Goal: Task Accomplishment & Management: Complete application form

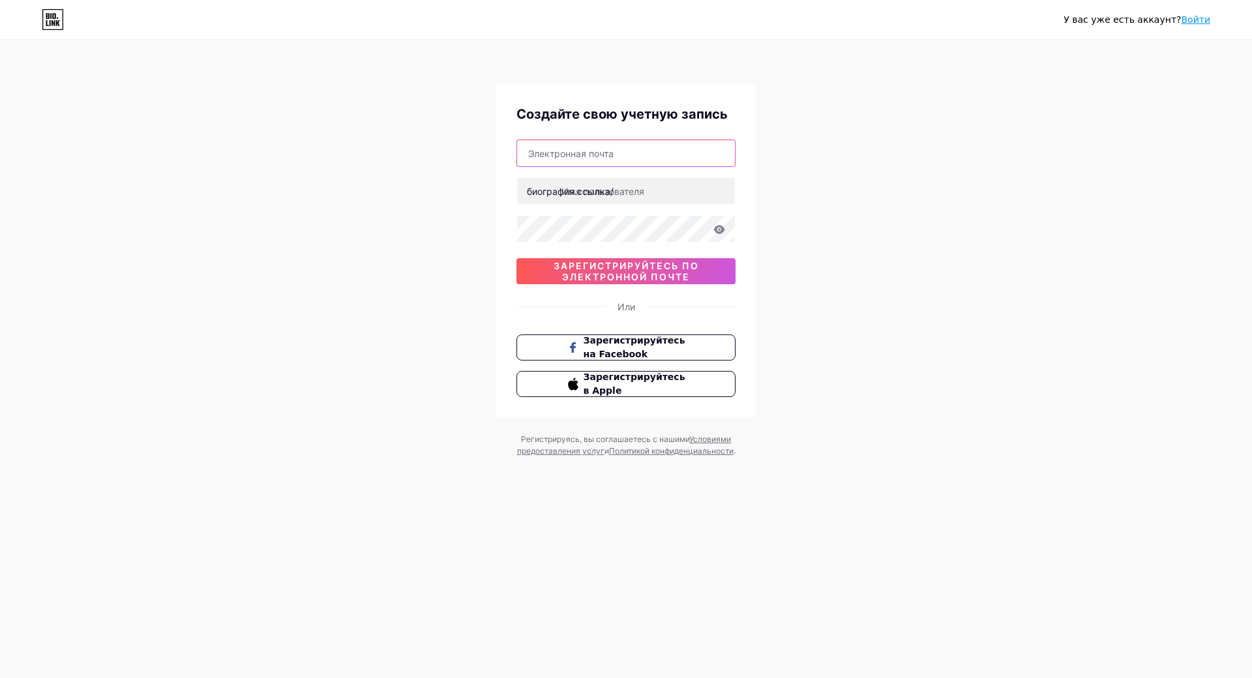
click at [556, 155] on input "text" at bounding box center [626, 153] width 218 height 26
click at [586, 155] on input "Sadohinairina" at bounding box center [626, 153] width 218 height 26
click at [697, 154] on input "Sadohinairina" at bounding box center [626, 153] width 218 height 26
type input "Sadohinairina7@gmail.com"
click at [719, 231] on icon at bounding box center [719, 229] width 11 height 8
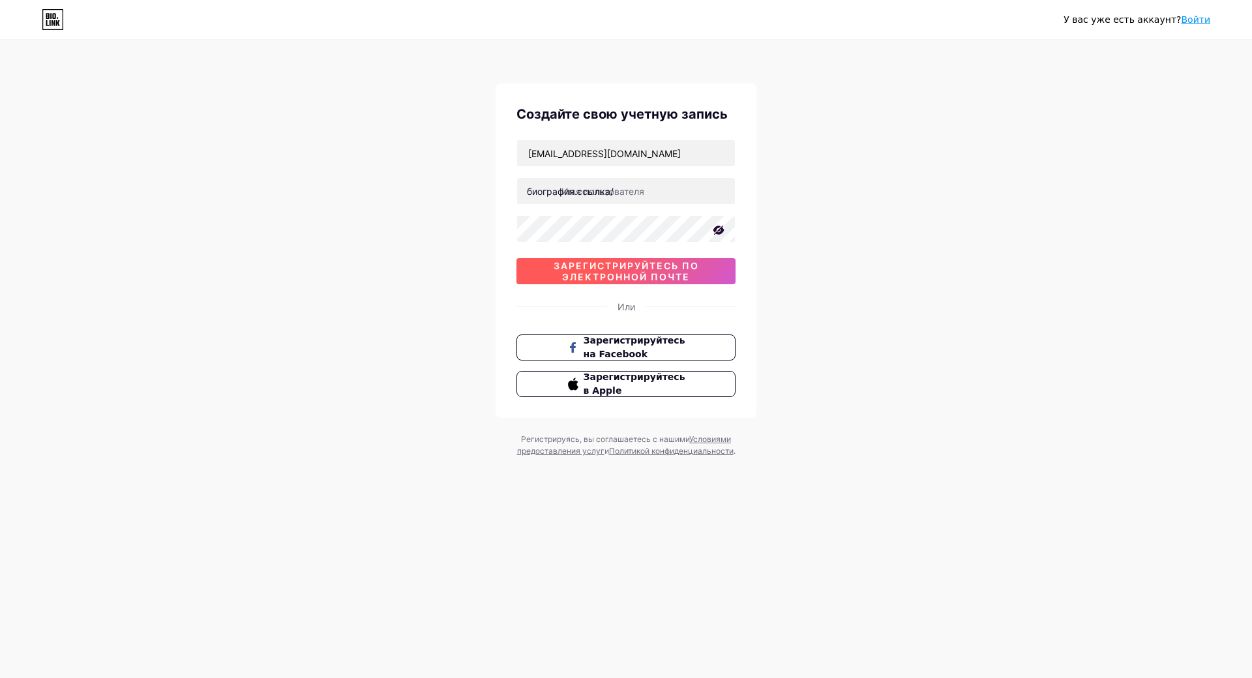
click at [709, 265] on span "зарегистрируйтесь по электронной почте" at bounding box center [625, 271] width 219 height 22
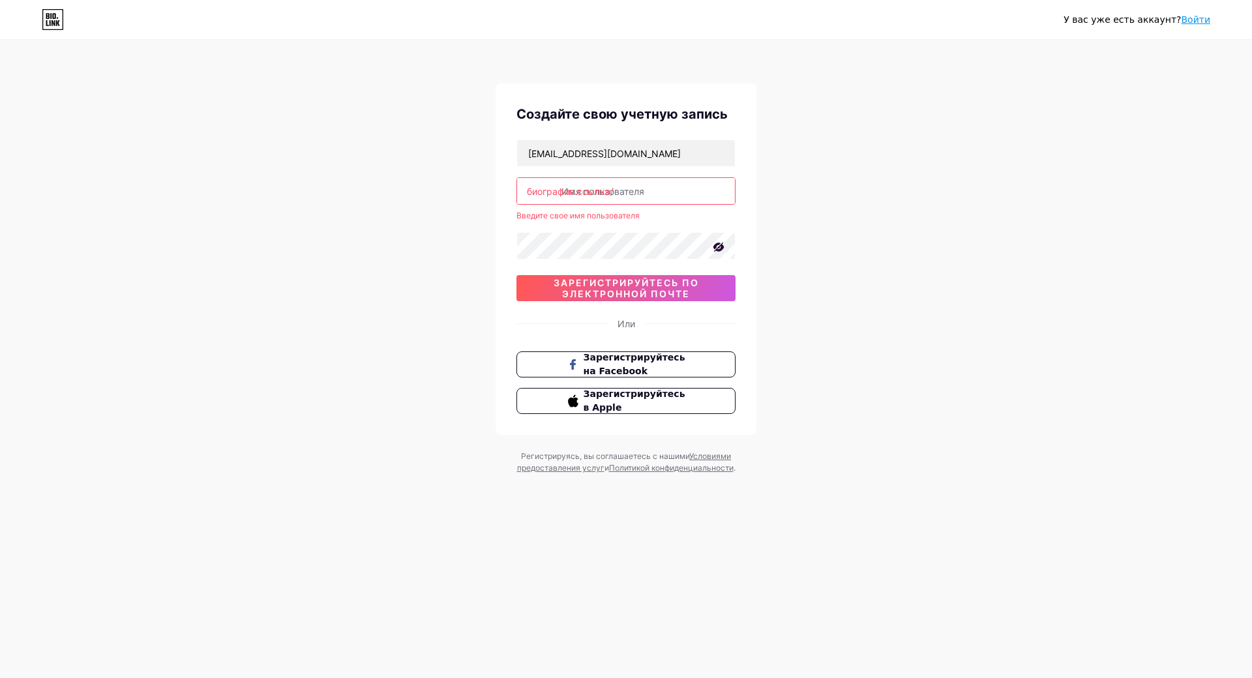
click at [682, 194] on input "text" at bounding box center [626, 191] width 218 height 26
click at [695, 187] on input "[PERSON_NAME]" at bounding box center [626, 191] width 218 height 26
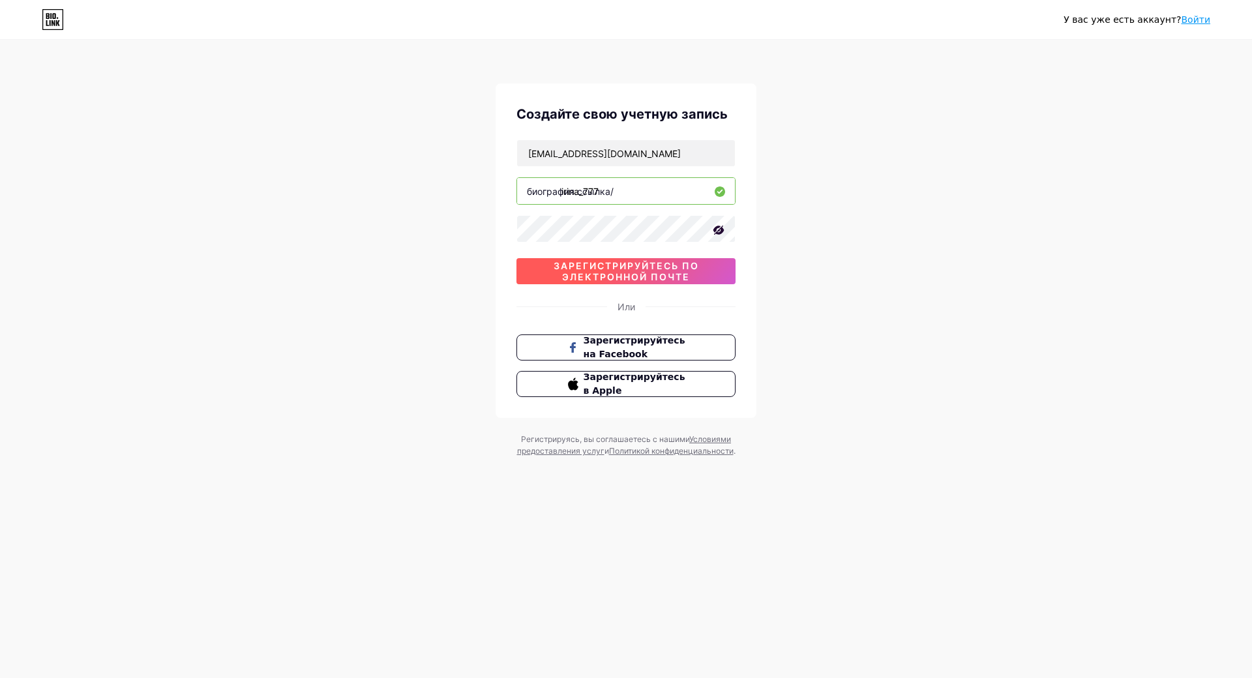
type input "irina_777"
click at [666, 263] on ya-tr-span "зарегистрируйтесь по электронной почте" at bounding box center [626, 271] width 145 height 22
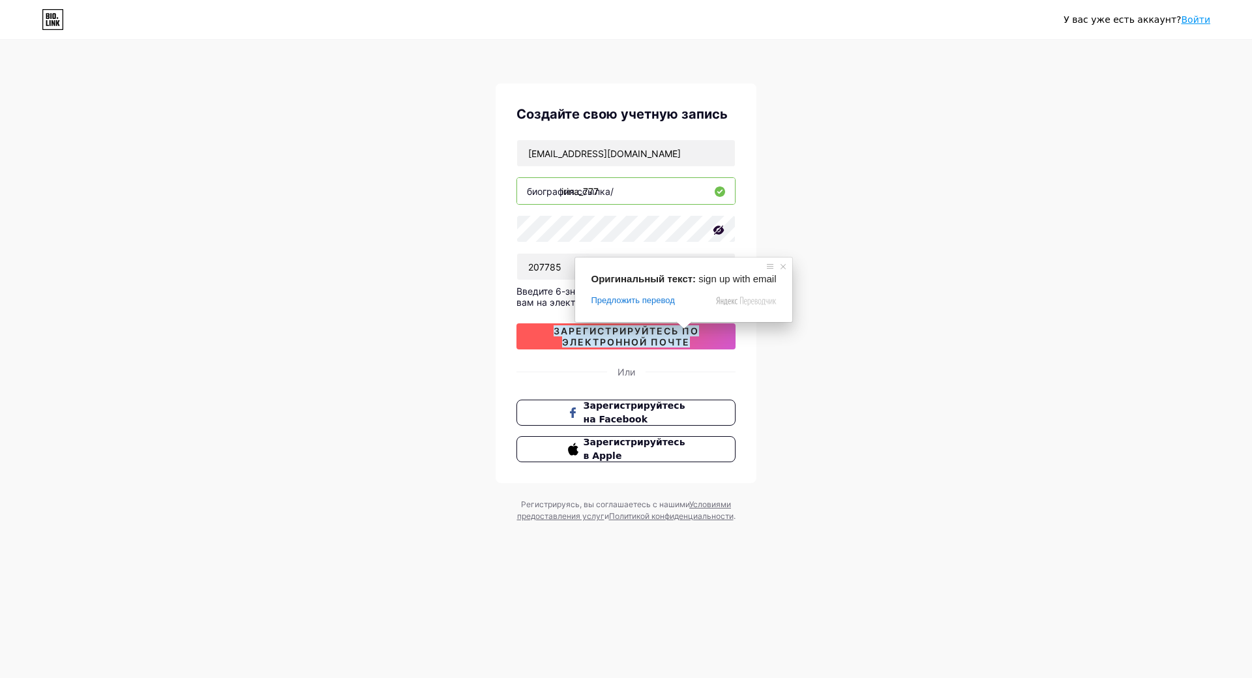
click at [681, 338] on ya-tr-span "зарегистрируйтесь по электронной почте" at bounding box center [626, 336] width 145 height 22
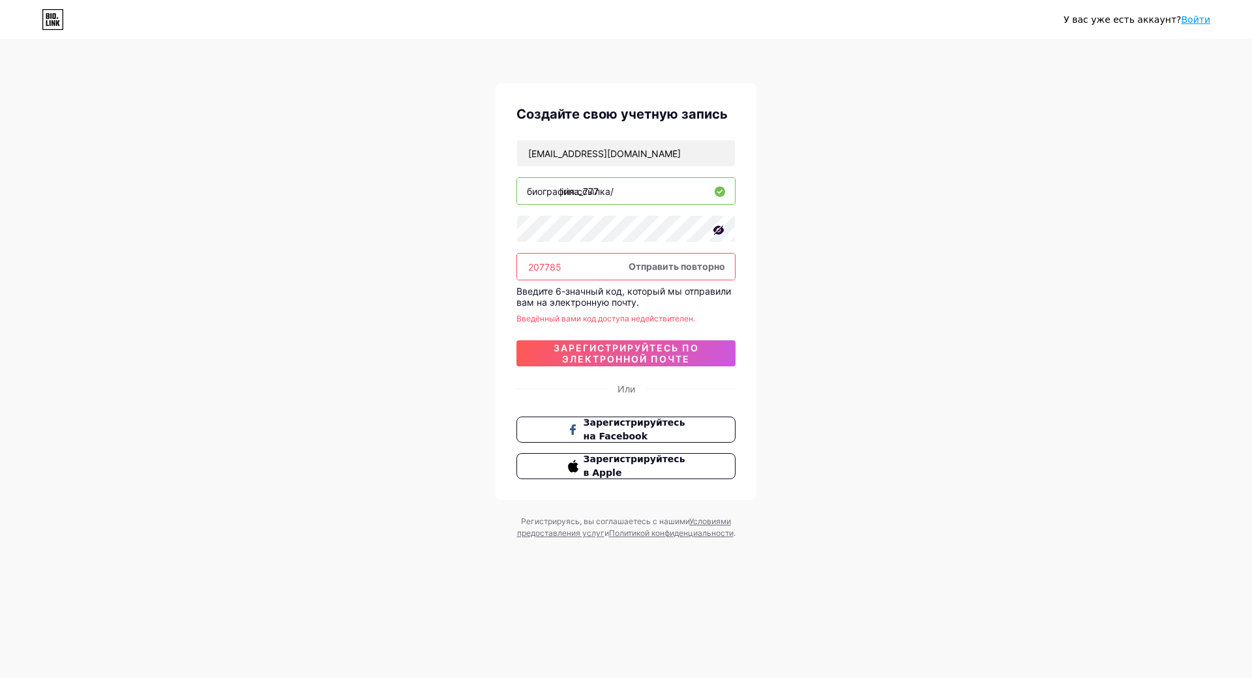
click at [580, 267] on input "207785" at bounding box center [626, 267] width 218 height 26
type input "2"
click at [771, 271] on div "У вас уже есть аккаунт? Войти Создайте свою учетную запись Sadohinairina7@gmail…" at bounding box center [626, 290] width 1252 height 581
click at [720, 269] on ya-tr-span "Отправить повторно" at bounding box center [677, 266] width 97 height 11
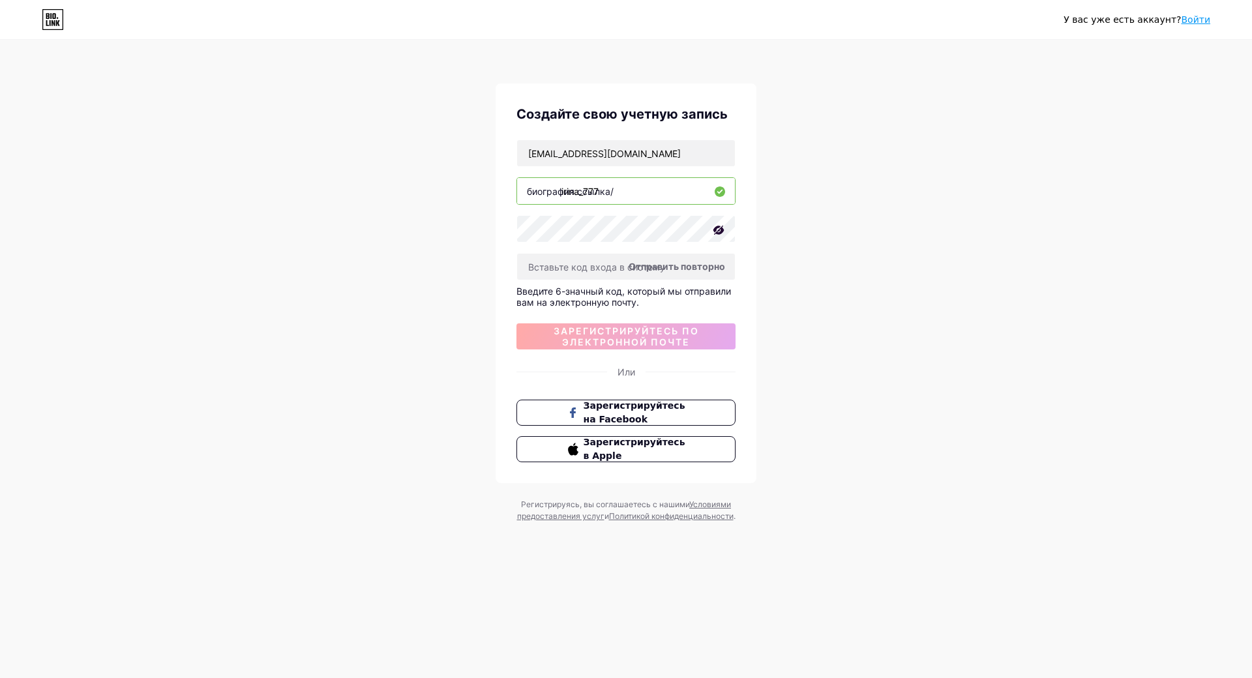
click at [707, 267] on body "У вас уже есть аккаунт? Войти Создайте свою учетную запись Sadohinairina7@gmail…" at bounding box center [626, 339] width 1252 height 678
click at [670, 269] on ya-tr-span "Отправить повторно" at bounding box center [677, 266] width 97 height 11
click at [532, 153] on input "Sadohinairina7@gmail.com" at bounding box center [626, 153] width 218 height 26
click at [667, 267] on ya-tr-span "Отправить повторно" at bounding box center [677, 266] width 97 height 11
click at [691, 265] on span at bounding box center [692, 261] width 17 height 8
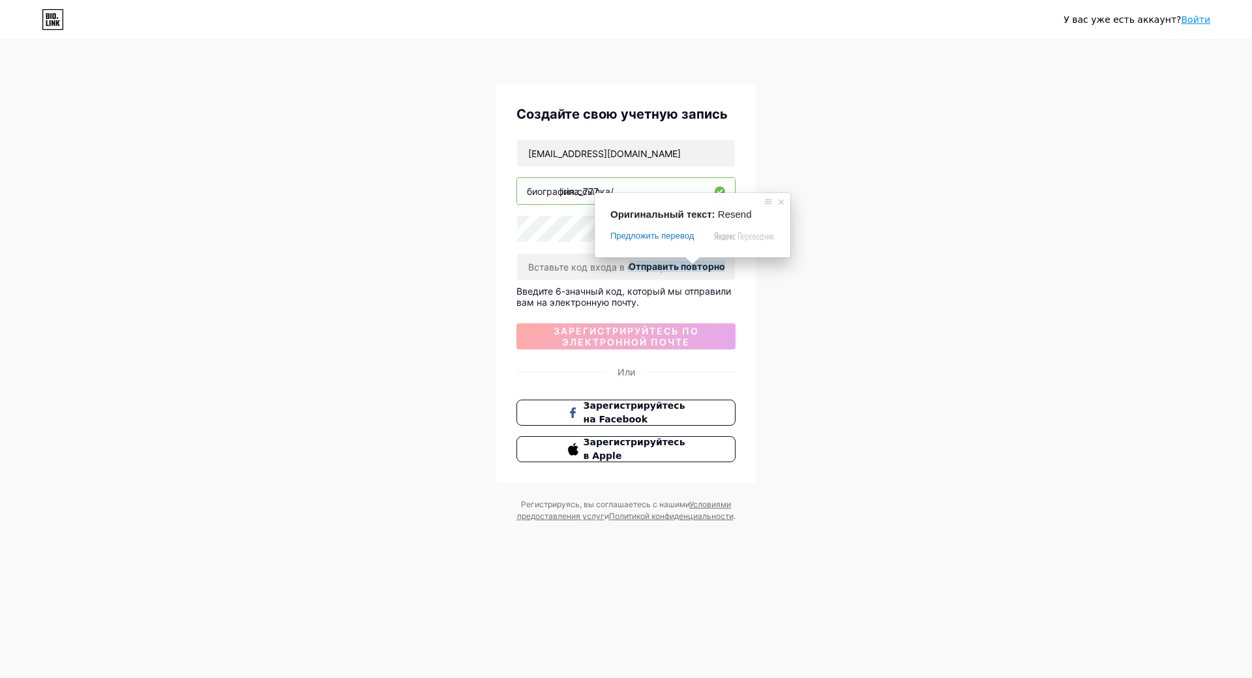
click at [691, 265] on span at bounding box center [692, 261] width 17 height 8
click at [708, 266] on ya-tr-span "Отправить повторно" at bounding box center [677, 266] width 97 height 11
click at [674, 267] on body "У вас уже есть аккаунт? Войти Создайте свою учетную запись sadohinairina7@gmail…" at bounding box center [626, 339] width 1252 height 678
click at [674, 267] on ya-tr-span "Отправить повторно" at bounding box center [677, 266] width 97 height 11
click at [764, 203] on span at bounding box center [762, 202] width 13 height 13
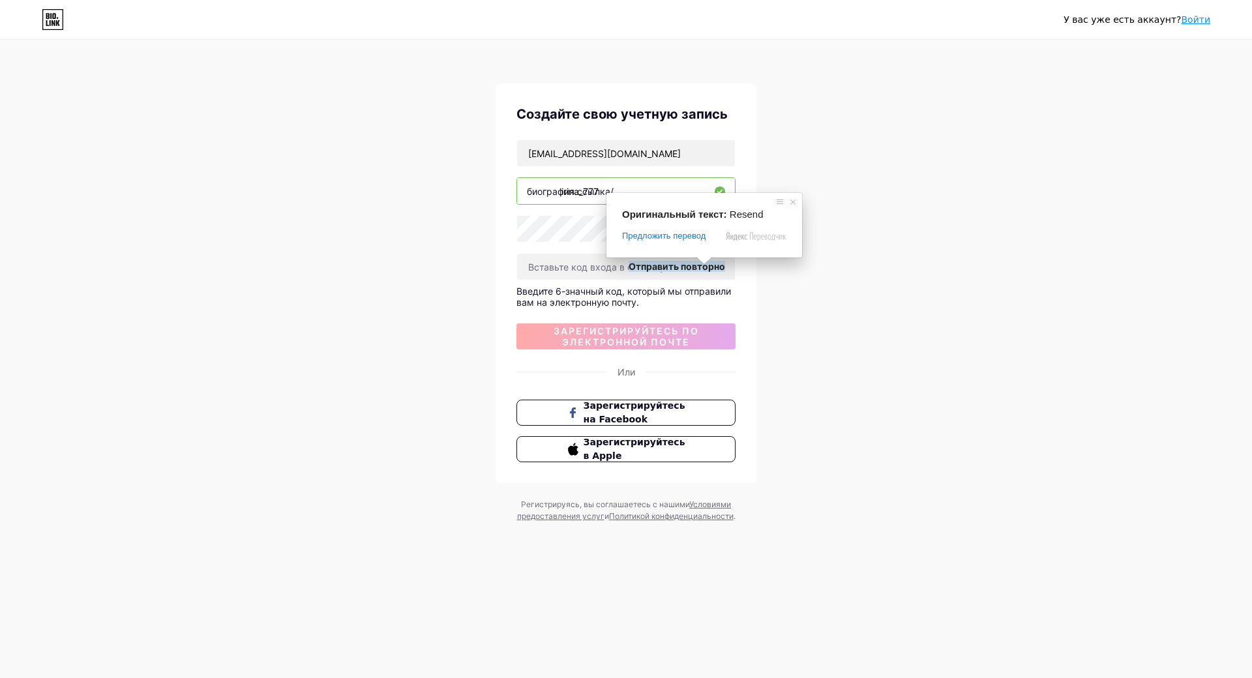
click at [687, 267] on ya-tr-span "Отправить повторно" at bounding box center [677, 266] width 97 height 11
click at [652, 153] on input "sadohinairina7@gmail.com" at bounding box center [626, 153] width 218 height 26
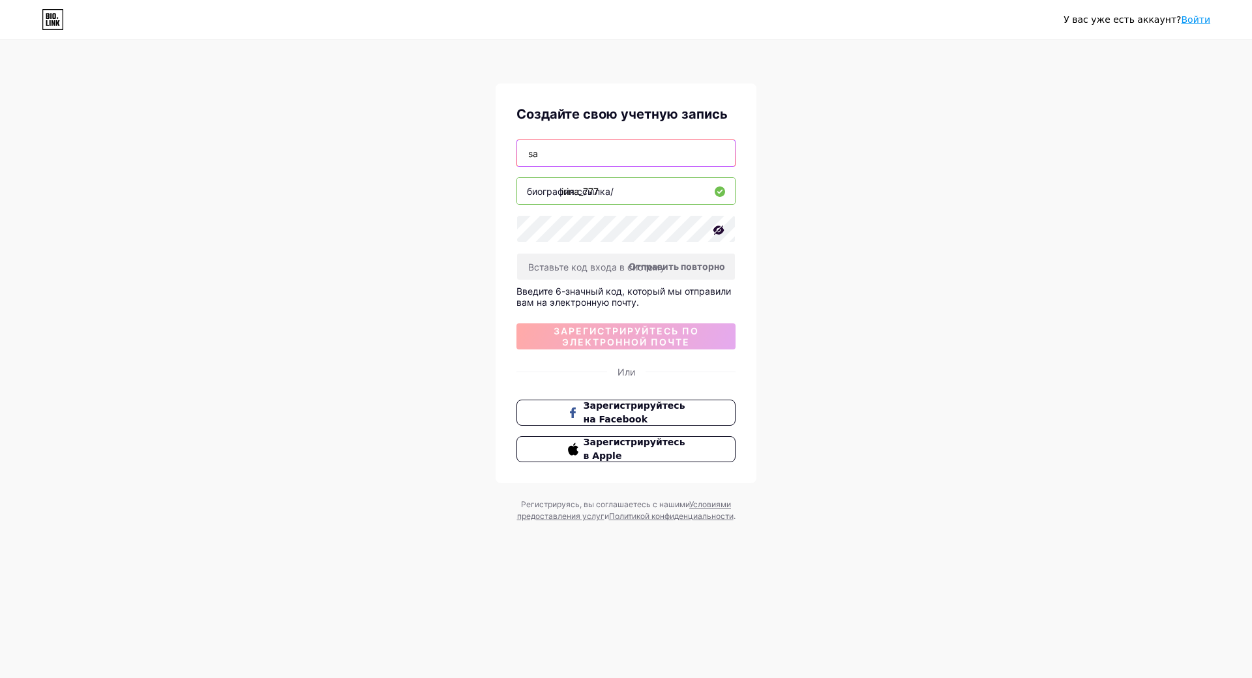
type input "s"
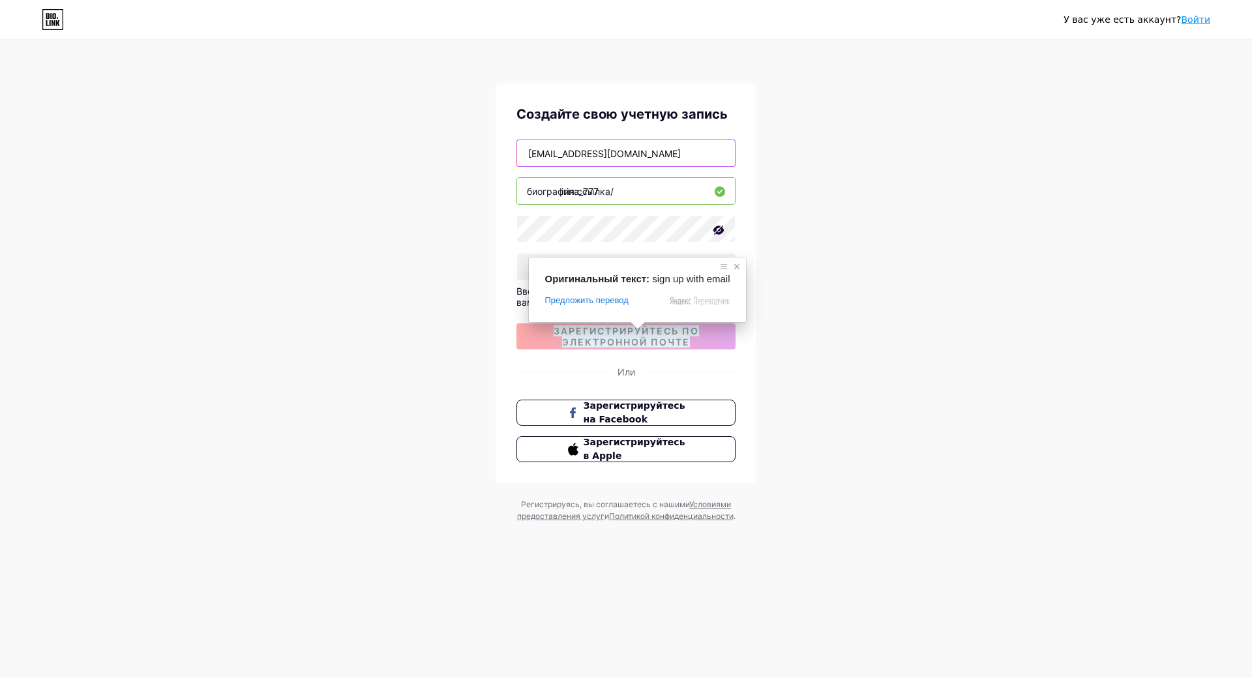
type input "[EMAIL_ADDRESS][DOMAIN_NAME]"
click at [736, 267] on span at bounding box center [736, 266] width 13 height 13
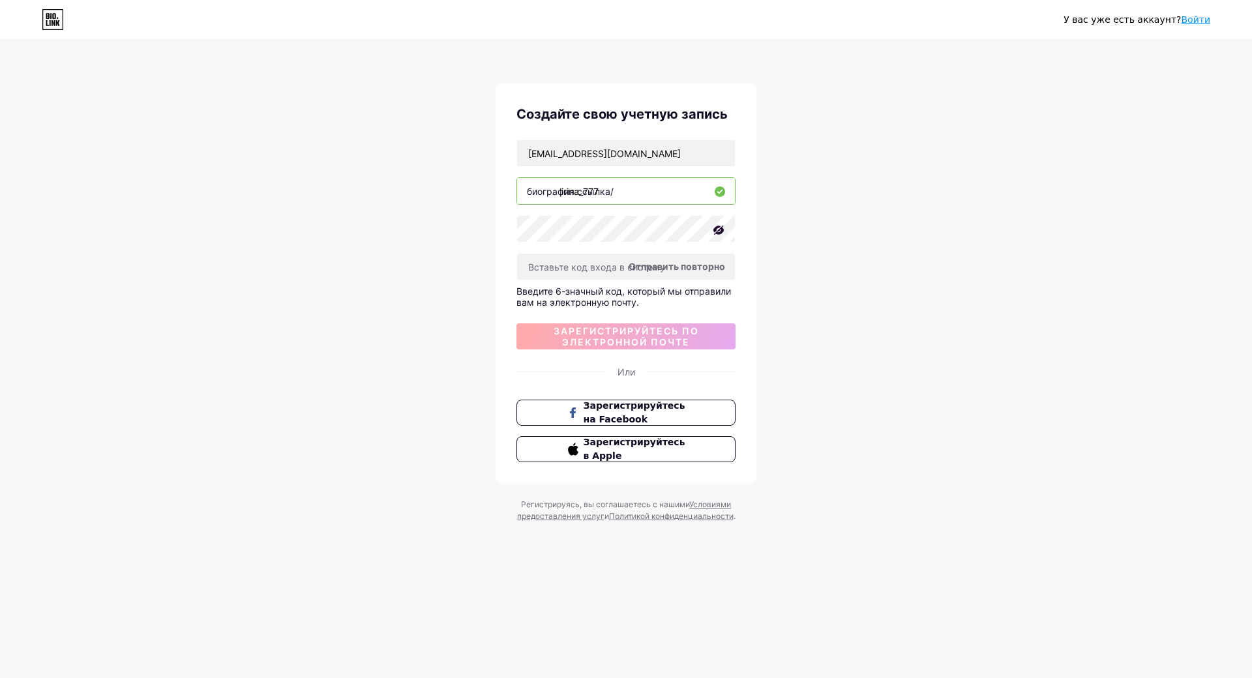
click at [683, 271] on ya-tr-span "Отправить повторно" at bounding box center [677, 266] width 97 height 11
click at [643, 269] on ya-tr-span "Отправить повторно" at bounding box center [677, 266] width 97 height 11
click at [650, 271] on ya-tr-span "Отправить повторно" at bounding box center [677, 266] width 97 height 11
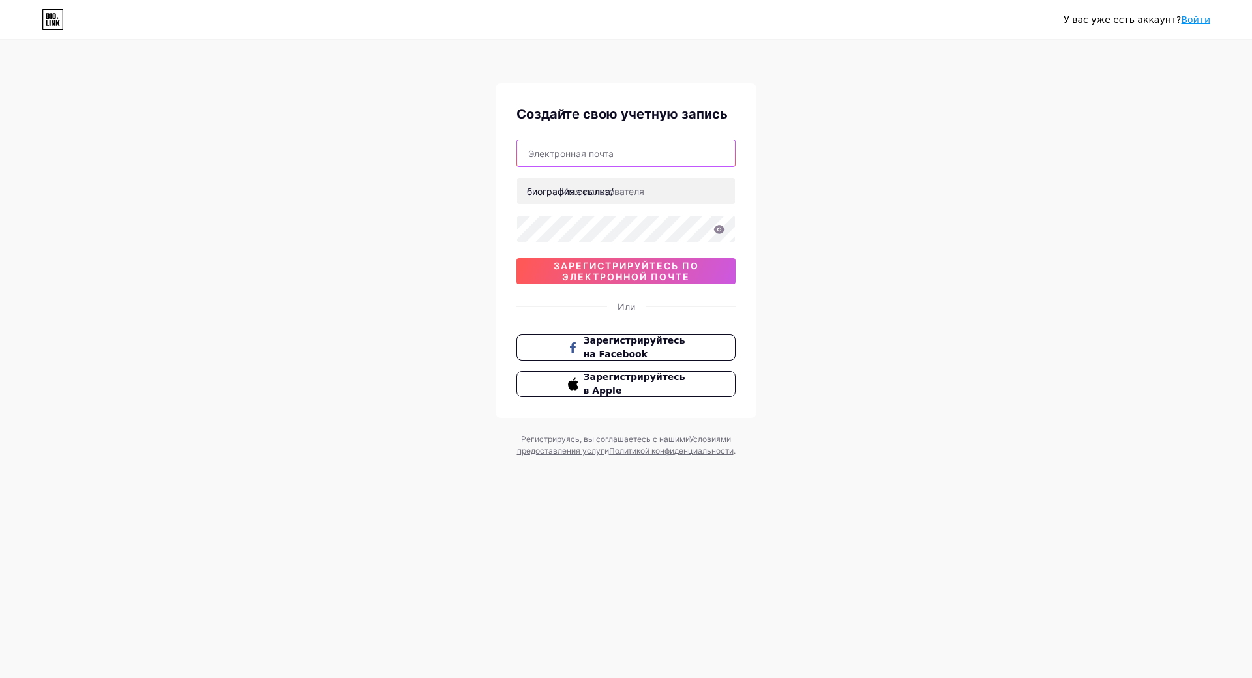
click at [543, 153] on input "text" at bounding box center [626, 153] width 218 height 26
type input "s"
type input "p"
click at [1191, 22] on ya-tr-span "Войти" at bounding box center [1195, 19] width 29 height 10
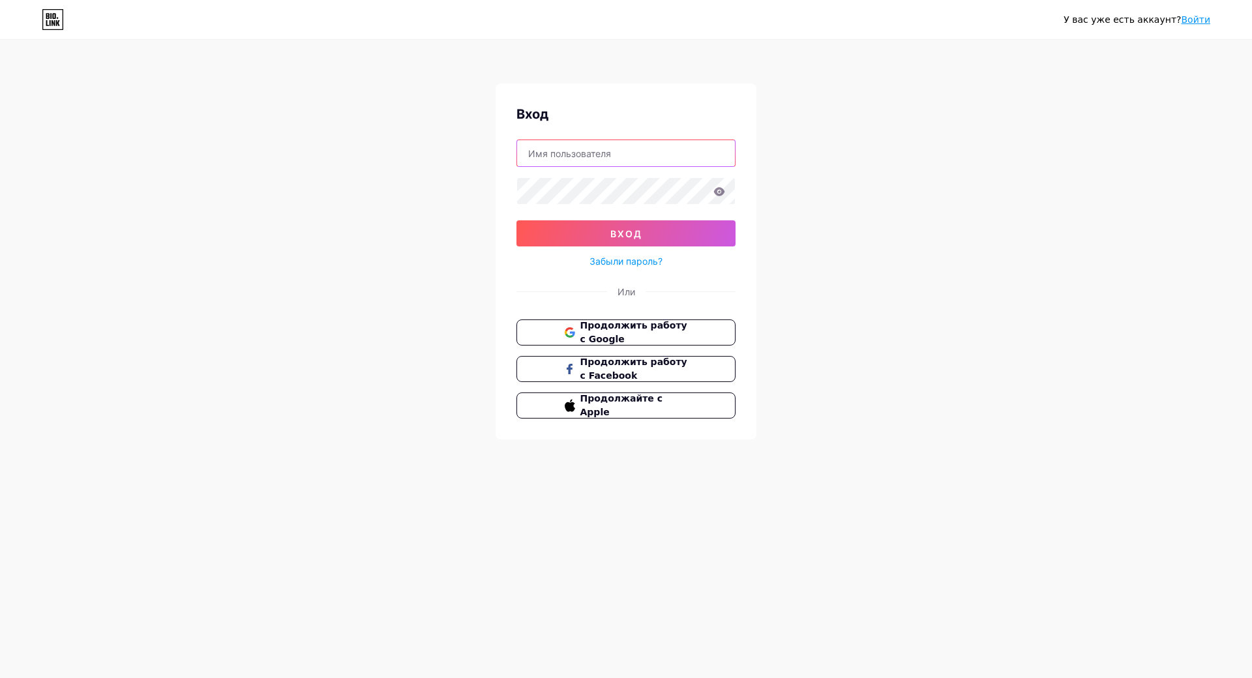
click at [625, 164] on input "text" at bounding box center [626, 153] width 218 height 26
click at [570, 153] on input "text" at bounding box center [626, 153] width 218 height 26
type input "Irina77"
click at [551, 225] on button "вход" at bounding box center [625, 233] width 219 height 26
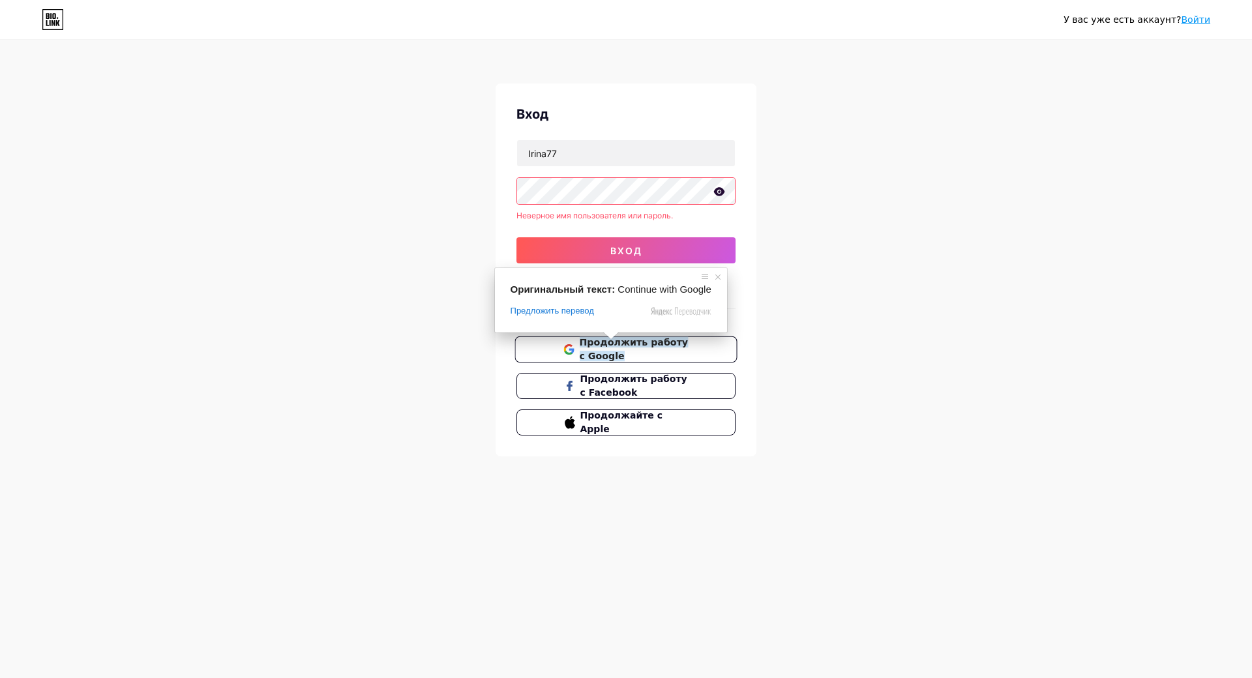
click at [616, 344] on ya-tr-span "Продолжить работу с Google" at bounding box center [633, 349] width 109 height 25
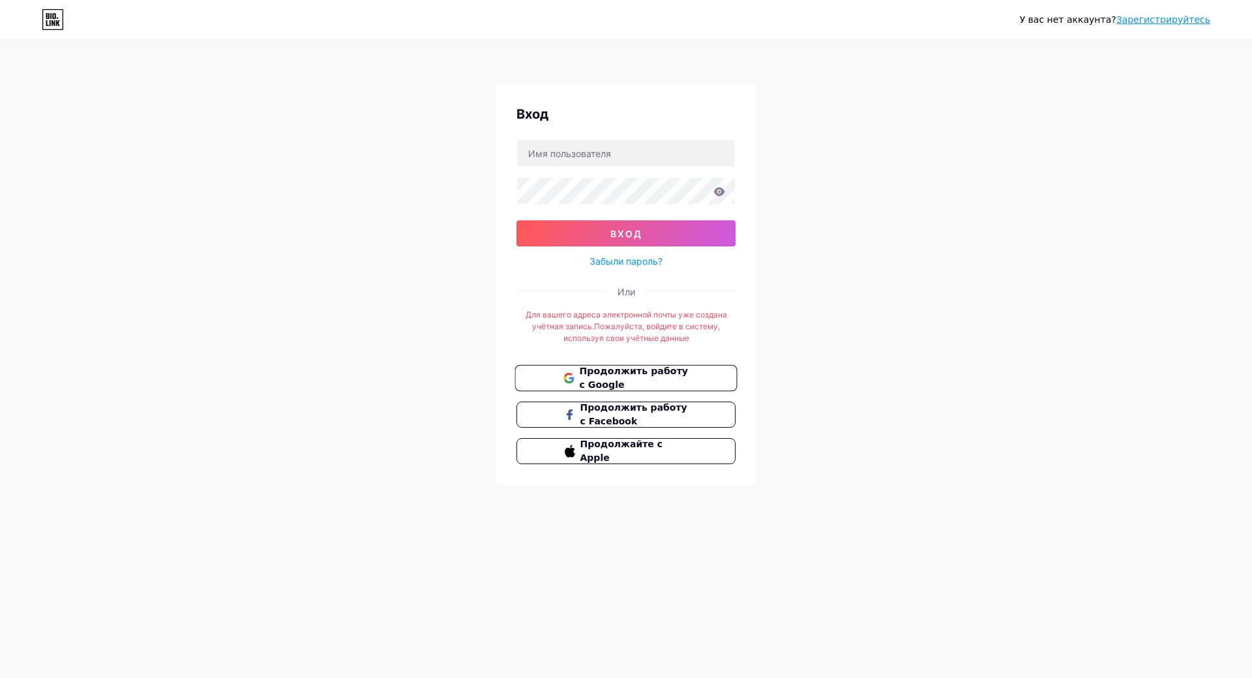
click at [687, 378] on button "Продолжить работу с Google" at bounding box center [626, 378] width 222 height 27
click at [1008, 376] on div "У вас нет аккаунта? Зарегистрируйтесь Вход вход Забыли пароль? Или Для вашего а…" at bounding box center [626, 263] width 1252 height 527
click at [646, 377] on span "Продолжить работу с Google" at bounding box center [633, 379] width 109 height 28
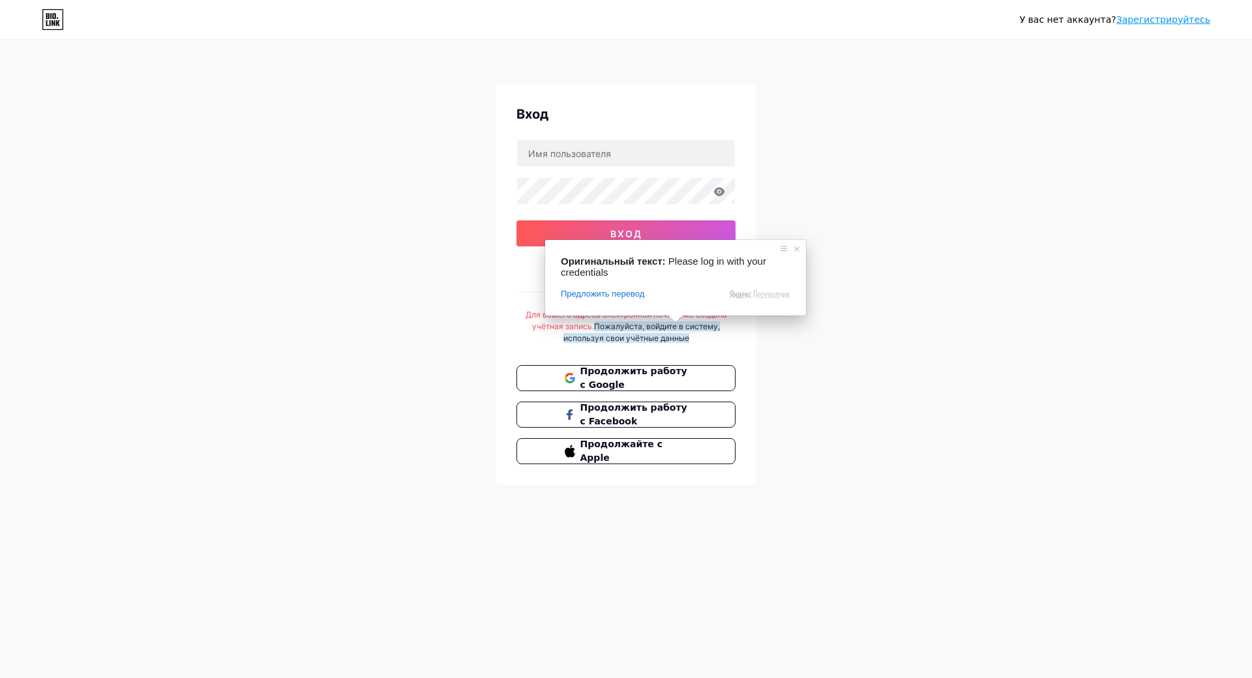
drag, startPoint x: 1064, startPoint y: 319, endPoint x: 1045, endPoint y: 290, distance: 34.9
click at [1062, 320] on div "У вас нет аккаунта? Зарегистрируйтесь Вход вход Забыли пароль? Или Для вашего а…" at bounding box center [626, 263] width 1252 height 527
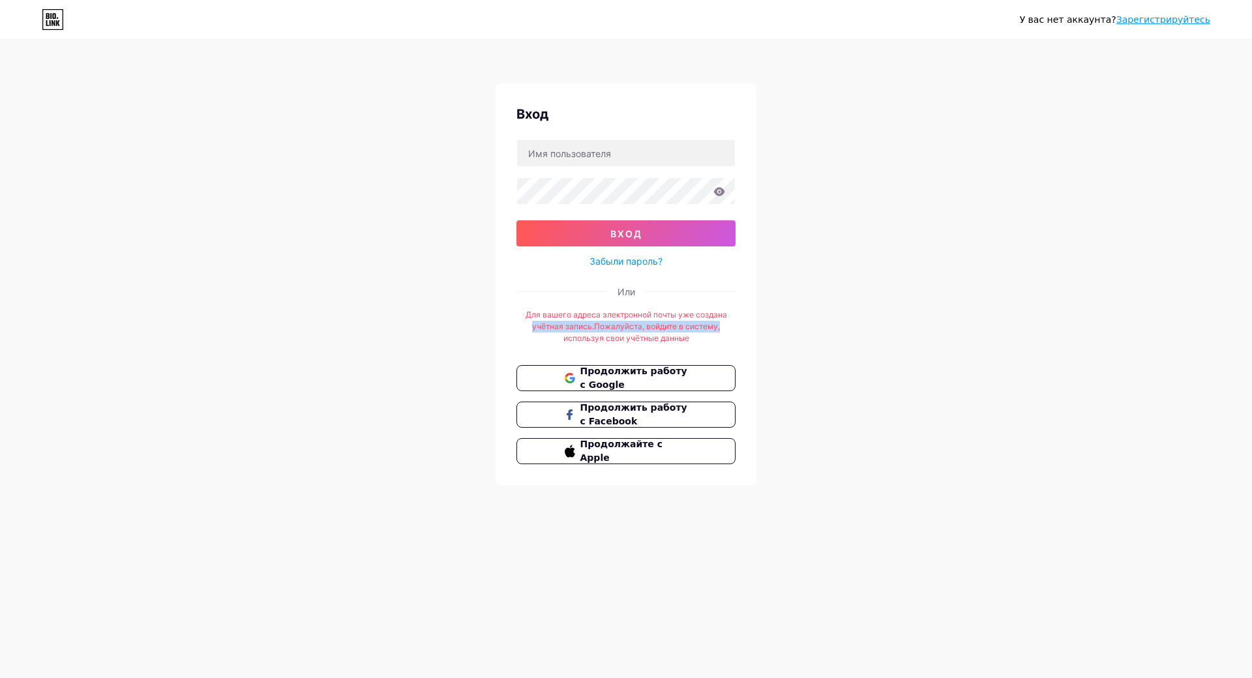
click at [980, 213] on div "У вас нет аккаунта? Зарегистрируйтесь Вход вход Забыли пароль? Или Для вашего а…" at bounding box center [626, 263] width 1252 height 527
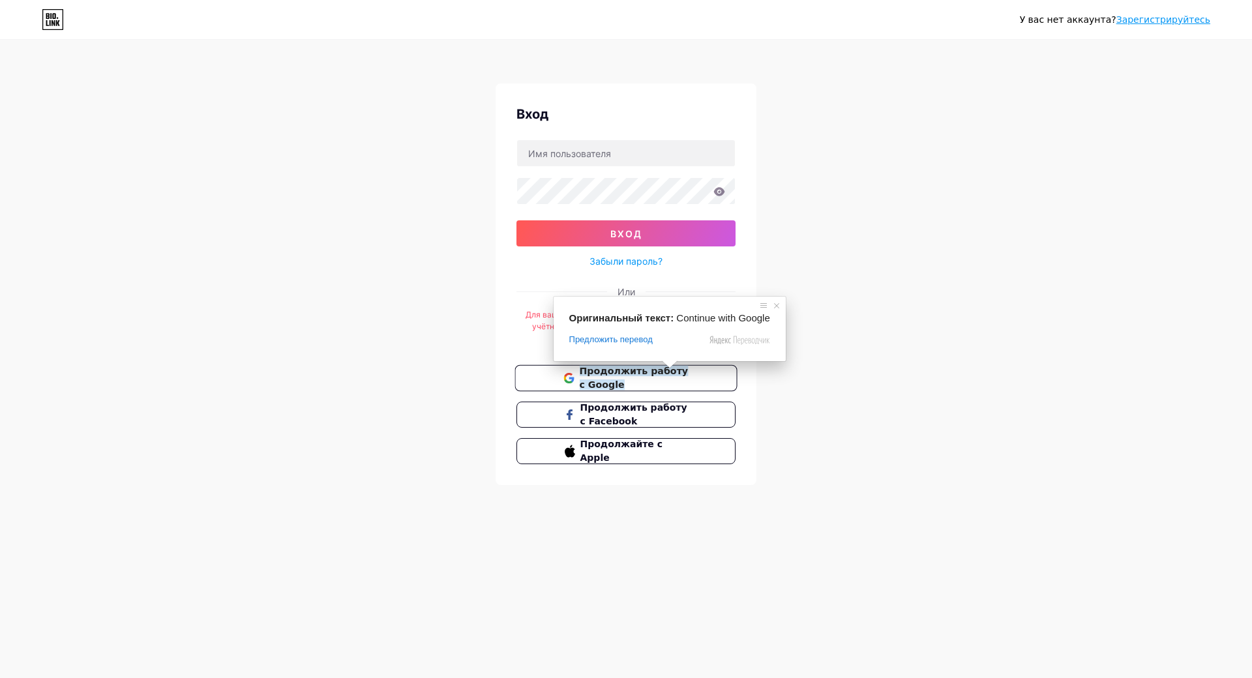
click at [607, 372] on ya-tr-span "Продолжить работу с Google" at bounding box center [633, 378] width 109 height 25
click at [865, 301] on div "У вас нет аккаунта? Зарегистрируйтесь Вход вход Забыли пароль? Или Для вашего а…" at bounding box center [626, 263] width 1252 height 527
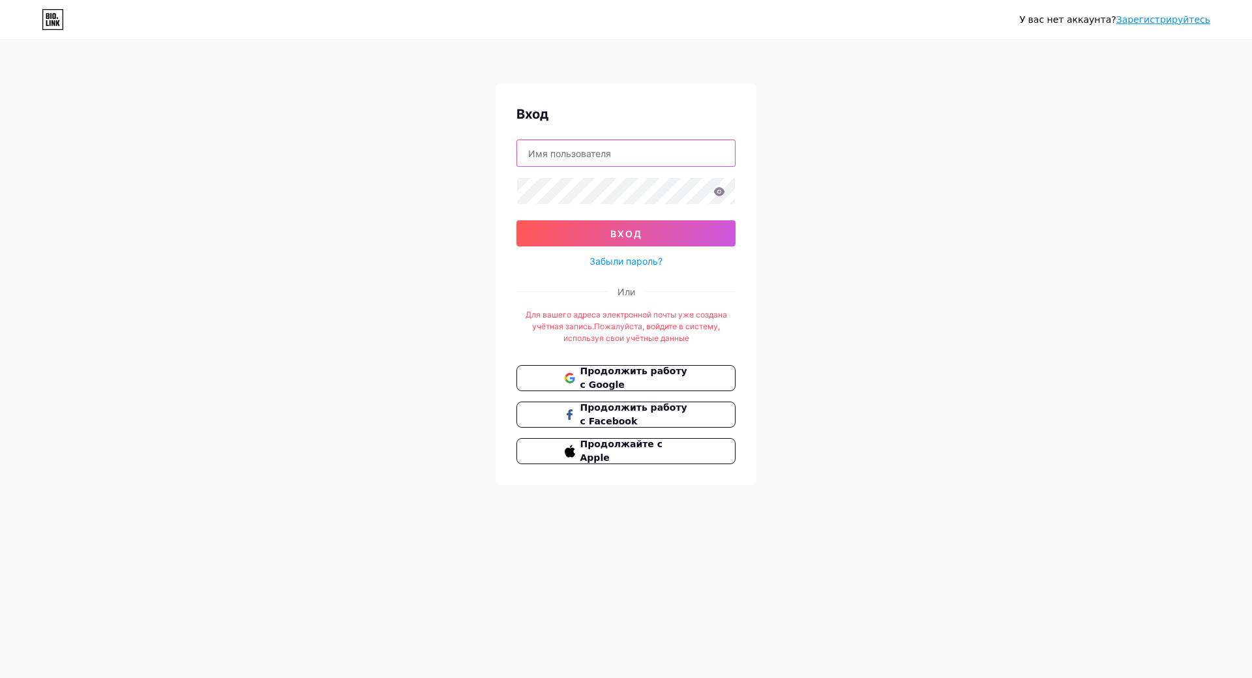
click at [558, 161] on input "text" at bounding box center [626, 153] width 218 height 26
click at [528, 237] on button "вход" at bounding box center [625, 233] width 219 height 26
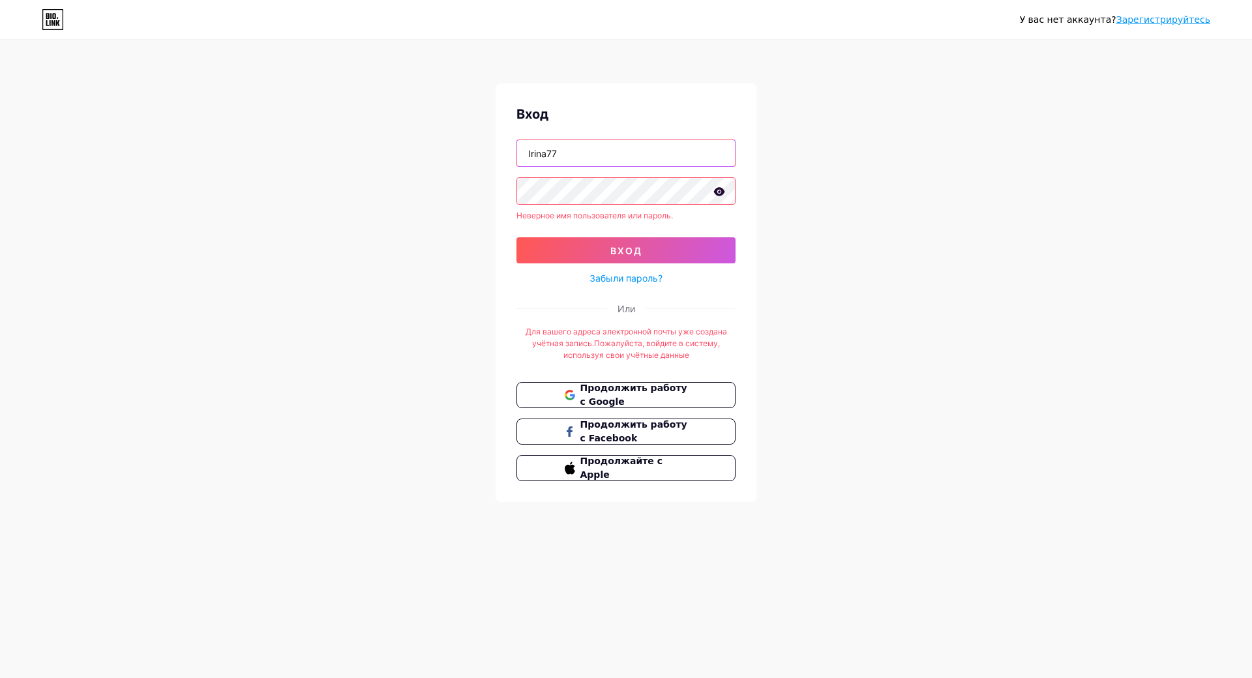
click at [577, 159] on input "Irina77" at bounding box center [626, 153] width 218 height 26
click at [531, 155] on input "IIapunova" at bounding box center [626, 153] width 218 height 26
click at [572, 153] on input "[PERSON_NAME]" at bounding box center [626, 153] width 218 height 26
type input "[EMAIL_ADDRESS][DOMAIN_NAME]"
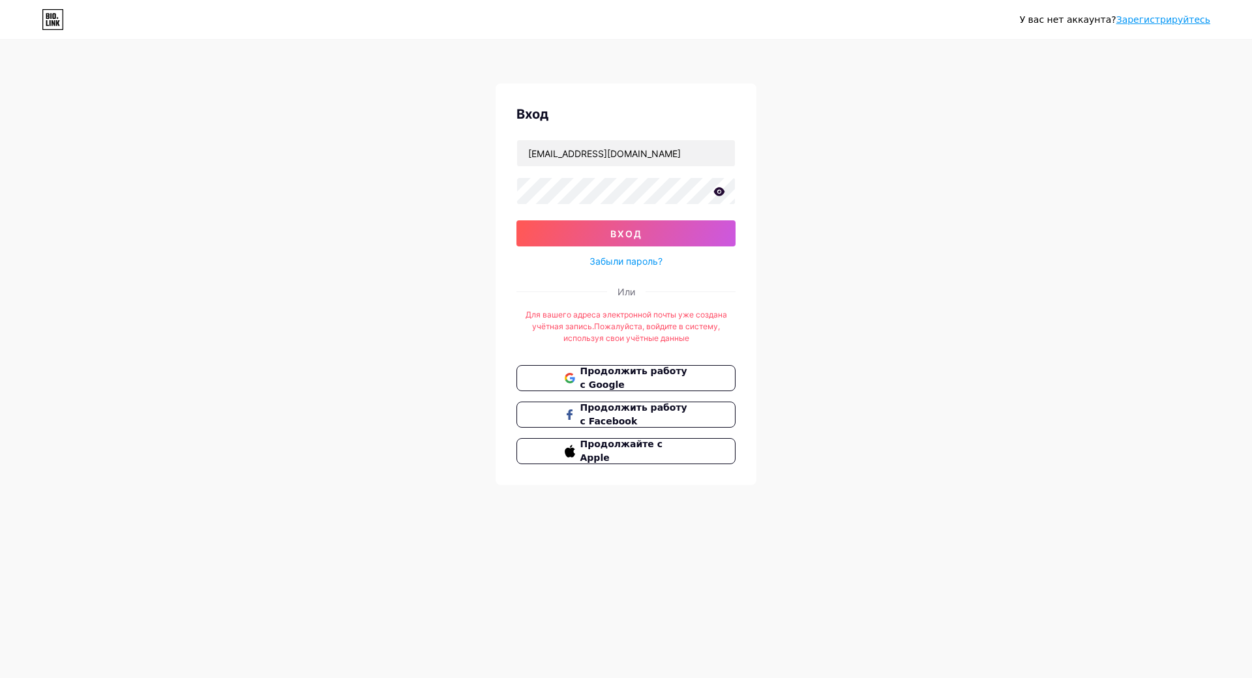
click at [722, 192] on icon at bounding box center [719, 191] width 11 height 8
click at [685, 237] on button "вход" at bounding box center [625, 233] width 219 height 26
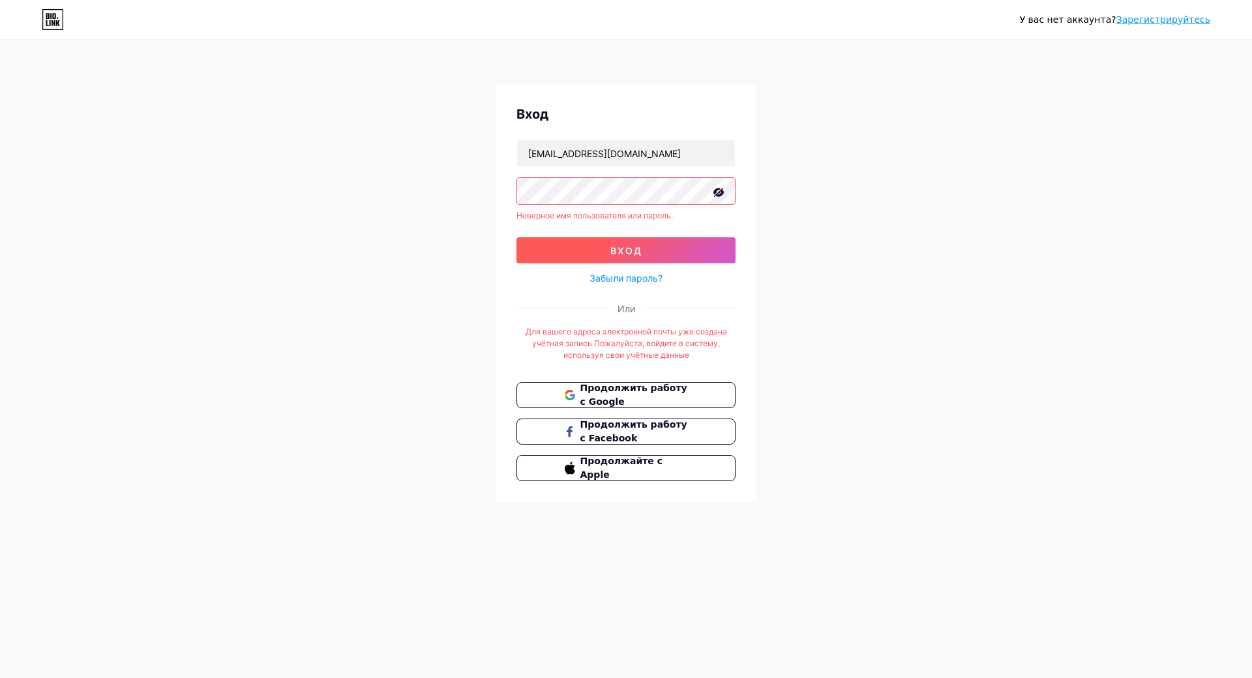
click at [678, 247] on button "вход" at bounding box center [625, 250] width 219 height 26
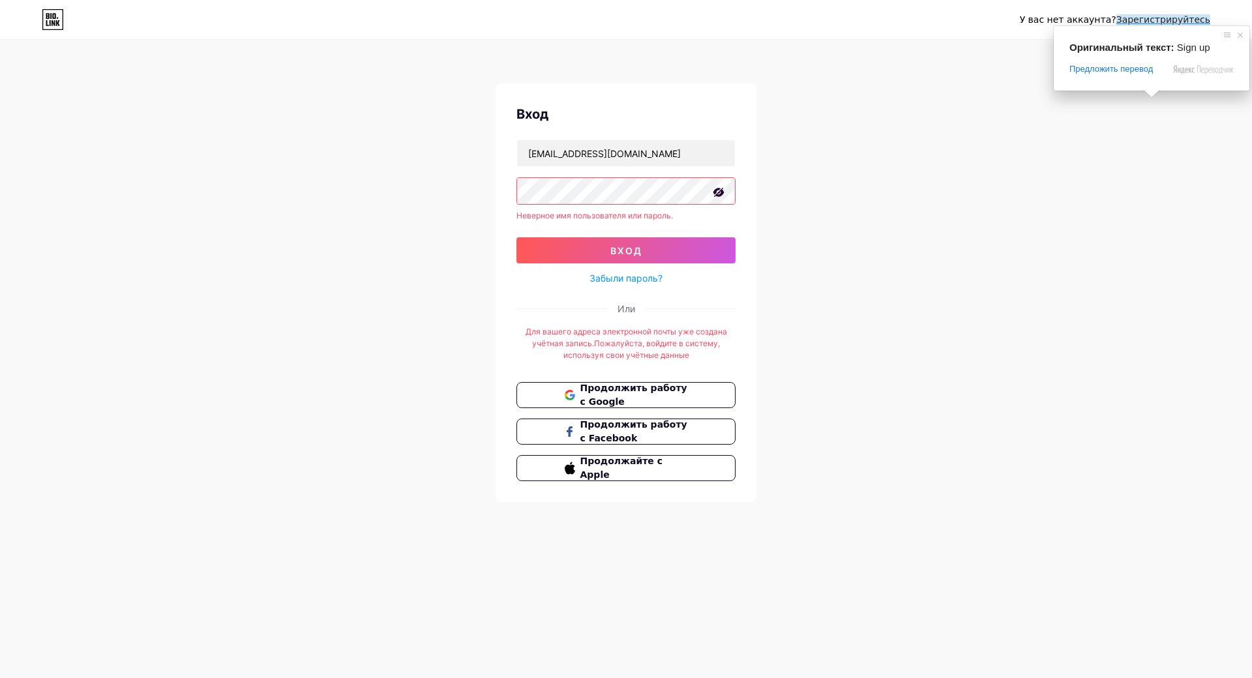
click at [1163, 16] on ya-tr-span "Зарегистрируйтесь" at bounding box center [1163, 19] width 94 height 10
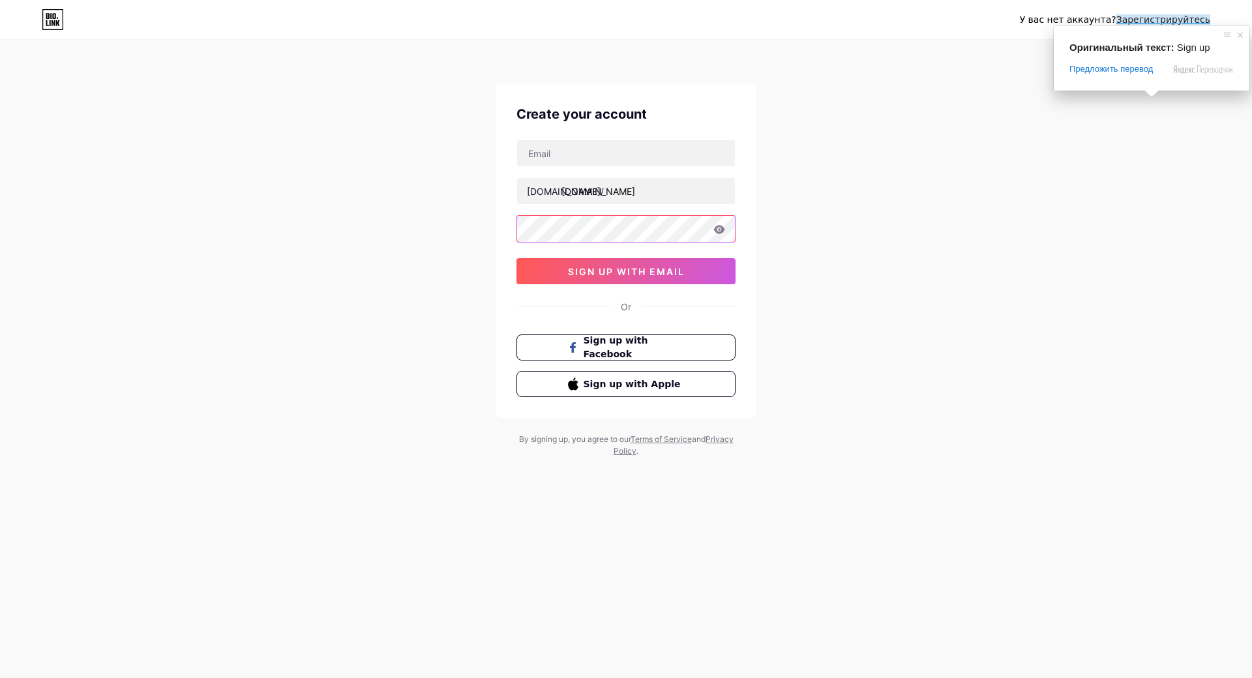
type input "[EMAIL_ADDRESS][DOMAIN_NAME]"
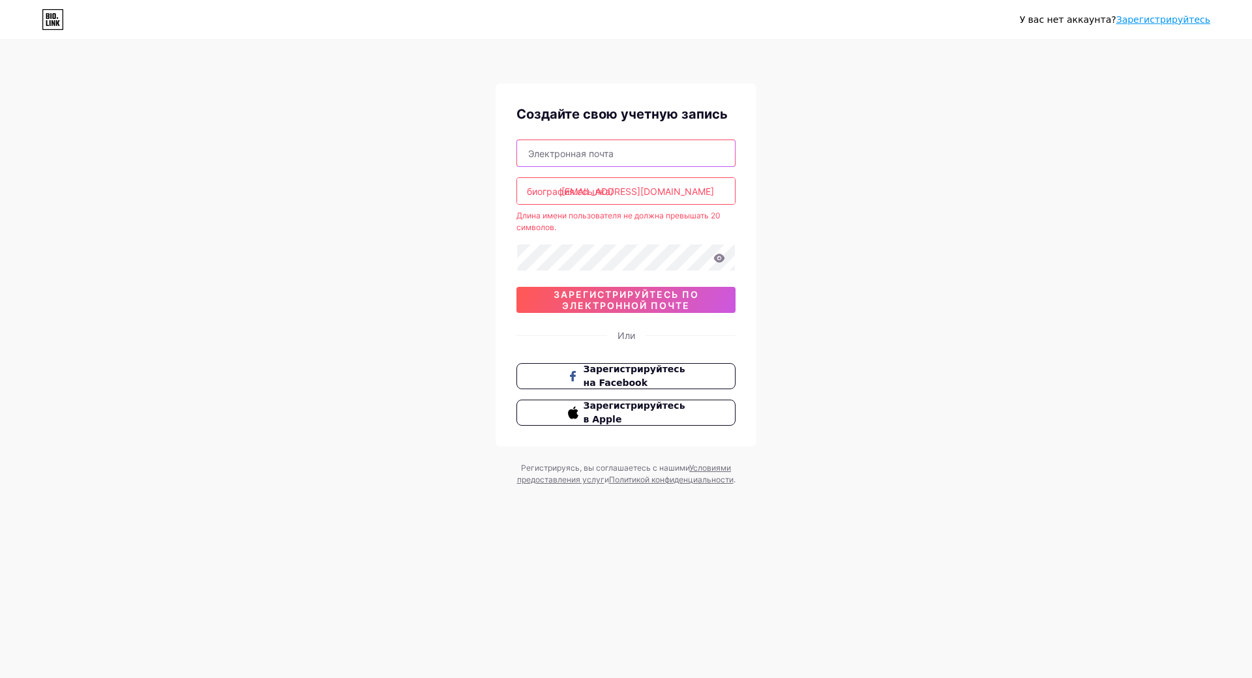
click at [640, 146] on input "text" at bounding box center [626, 153] width 218 height 26
type input "[EMAIL_ADDRESS][DOMAIN_NAME]"
click at [692, 188] on input "[EMAIL_ADDRESS][DOMAIN_NAME]" at bounding box center [626, 191] width 218 height 26
type input "i"
click at [451, 177] on div "У вас нет аккаунта? Зарегистрируйтесь Создайте свою учетную запись [EMAIL_ADDRE…" at bounding box center [626, 264] width 1252 height 528
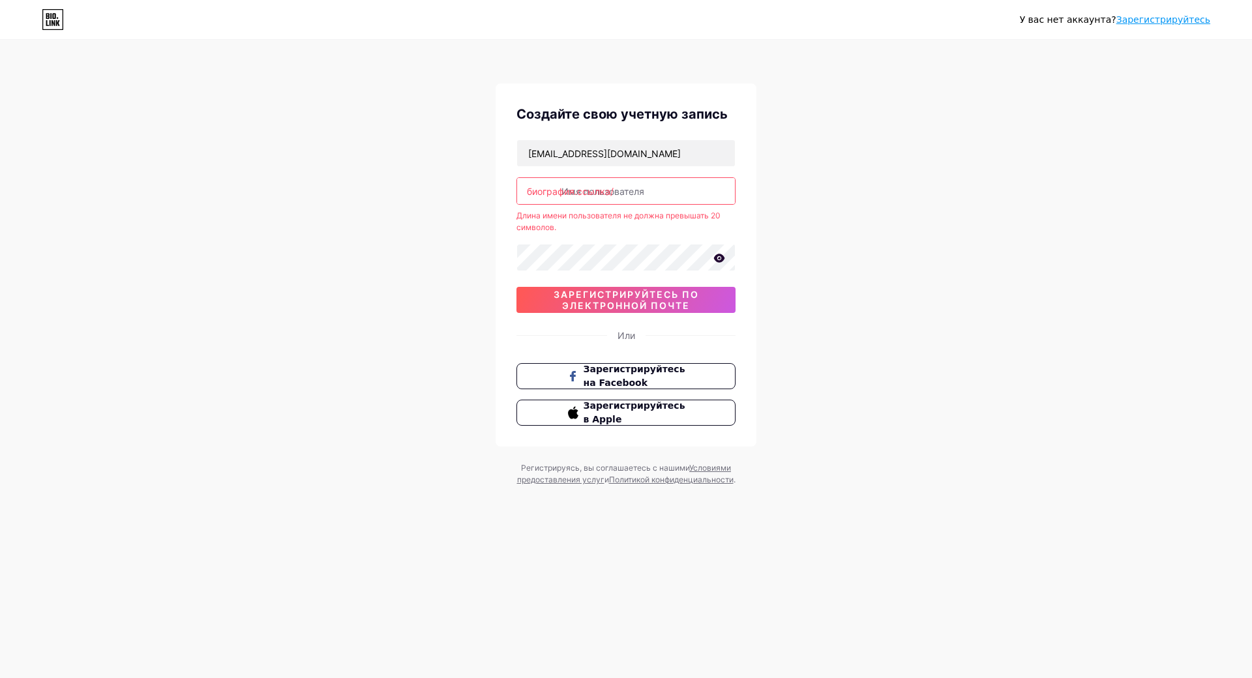
click at [663, 201] on input "text" at bounding box center [626, 191] width 218 height 26
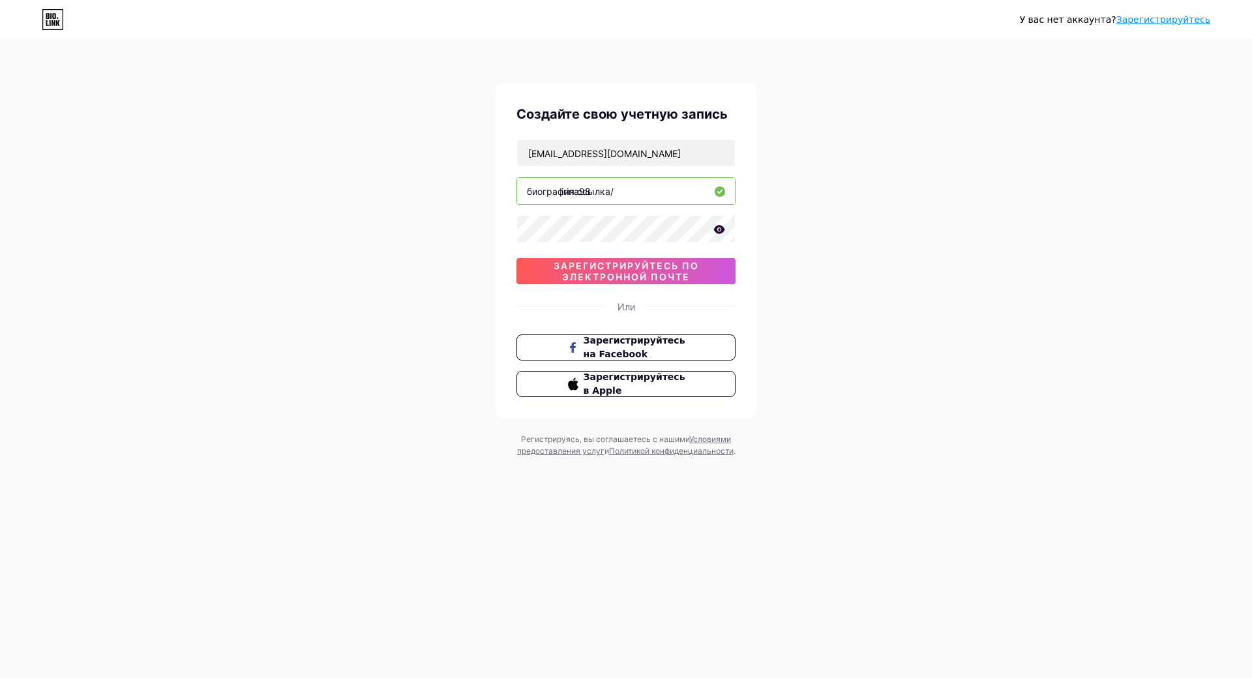
type input "irina98"
click at [721, 233] on icon at bounding box center [719, 229] width 11 height 8
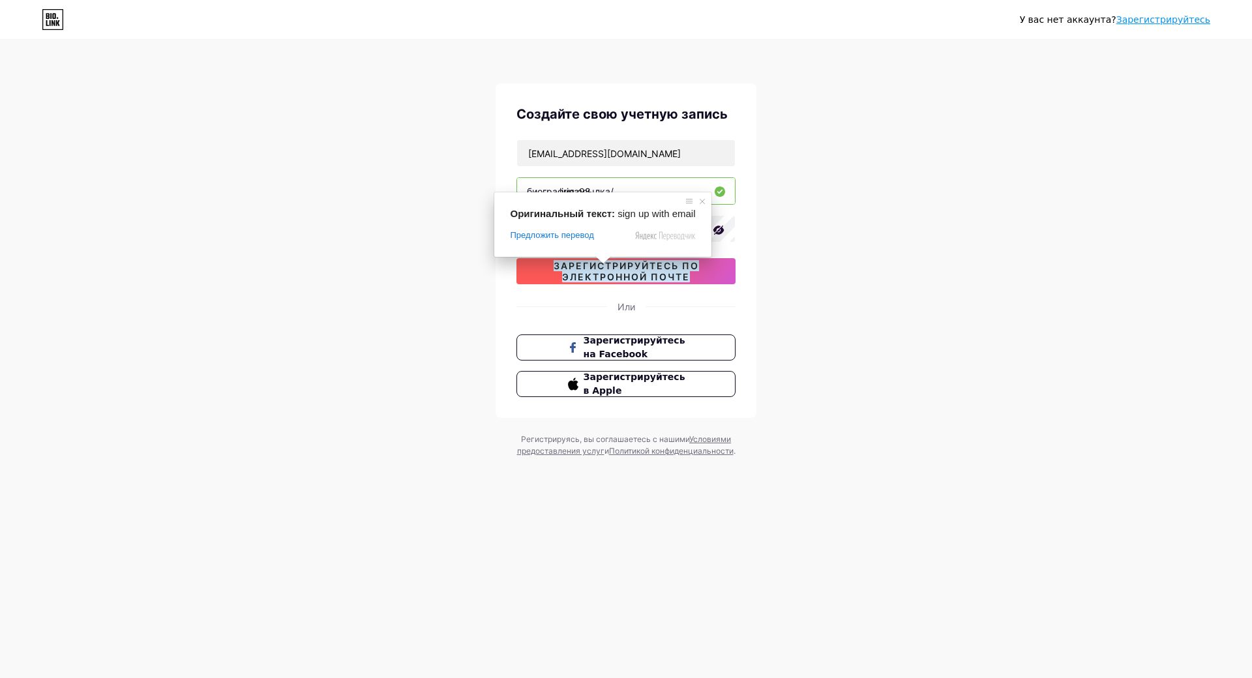
click at [638, 268] on ya-tr-span "зарегистрируйтесь по электронной почте" at bounding box center [626, 271] width 145 height 22
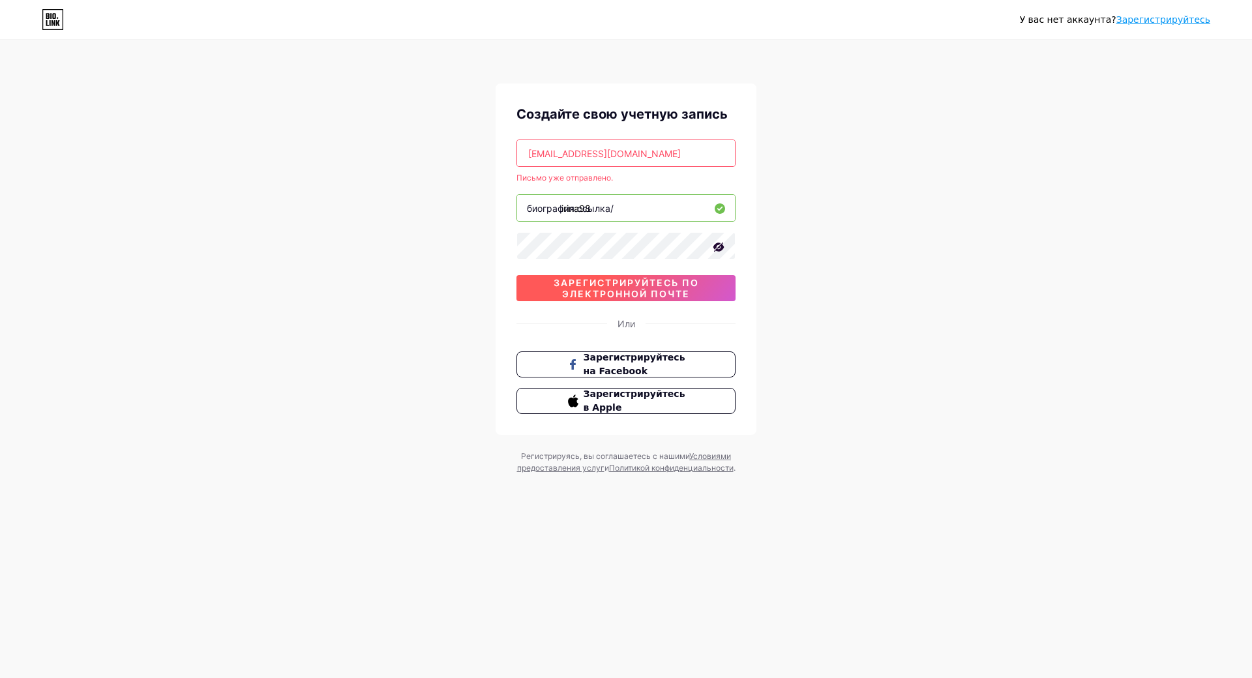
click at [633, 283] on body "У вас нет аккаунта? Зарегистрируйтесь Создайте свою учетную запись [EMAIL_ADDRE…" at bounding box center [626, 339] width 1252 height 678
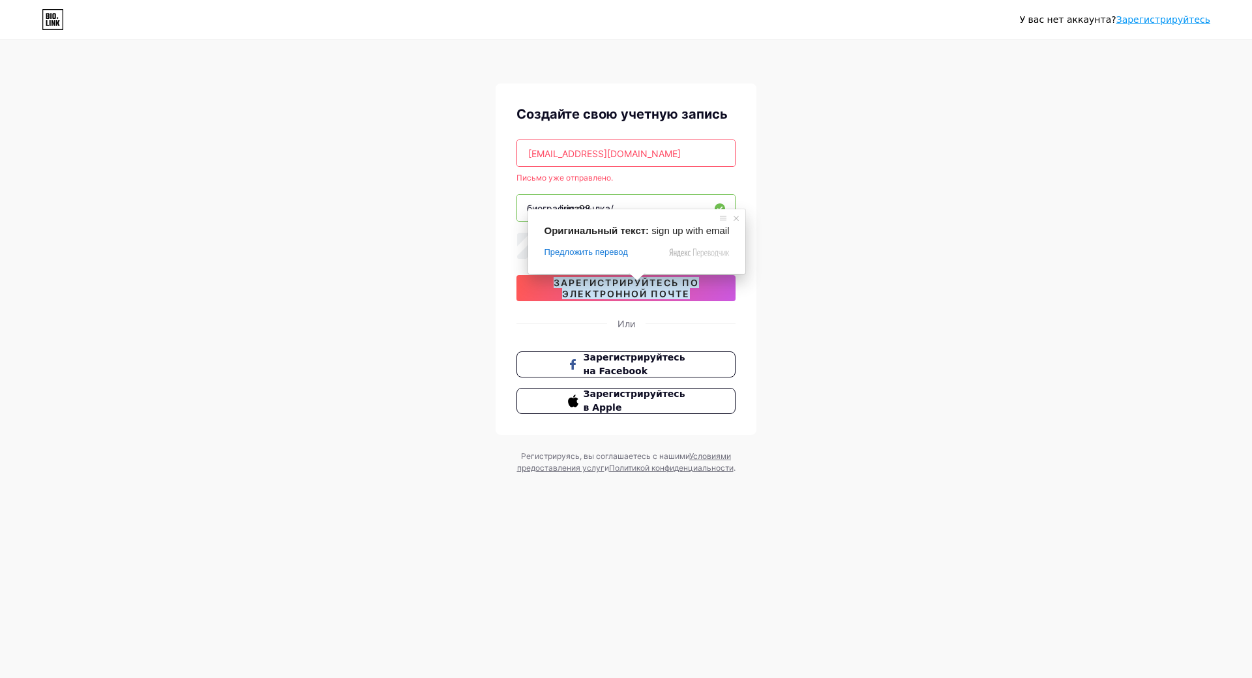
drag, startPoint x: 981, startPoint y: 318, endPoint x: 793, endPoint y: 290, distance: 190.5
click at [981, 318] on div "У вас нет аккаунта? Зарегистрируйтесь Создайте свою учетную запись [EMAIL_ADDRE…" at bounding box center [626, 258] width 1252 height 516
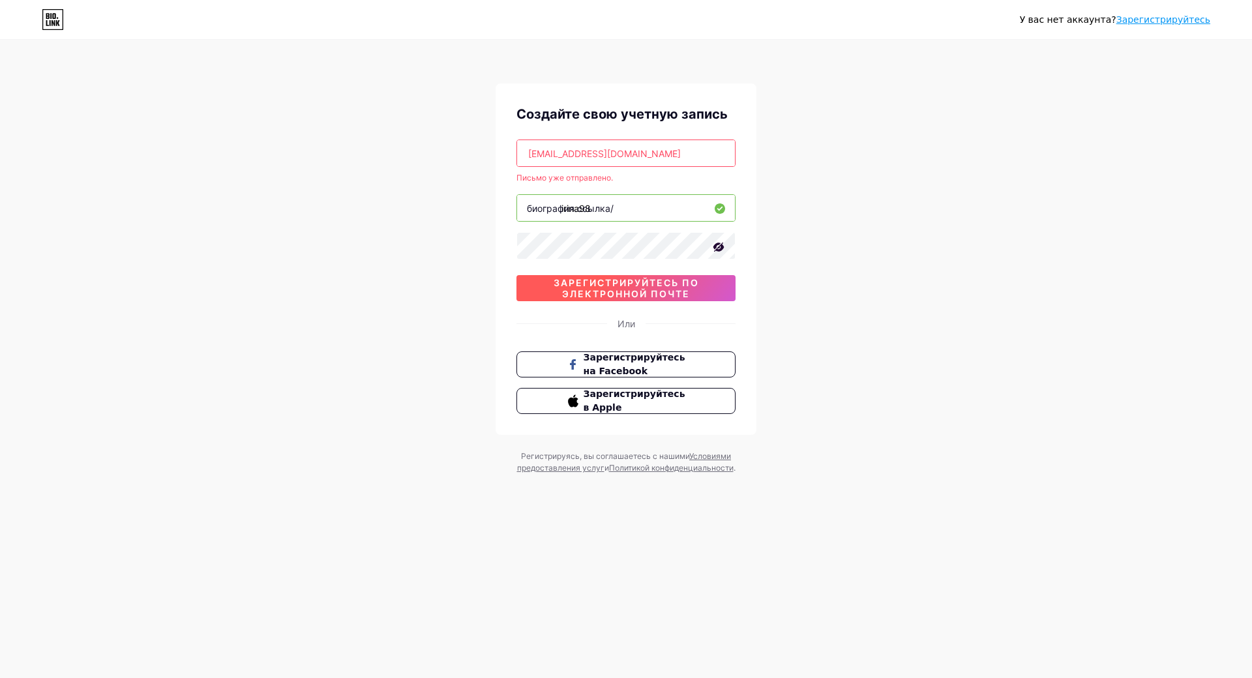
click at [717, 288] on span "зарегистрируйтесь по электронной почте" at bounding box center [625, 288] width 219 height 22
click at [725, 297] on span "зарегистрируйтесь по электронной почте" at bounding box center [625, 288] width 219 height 22
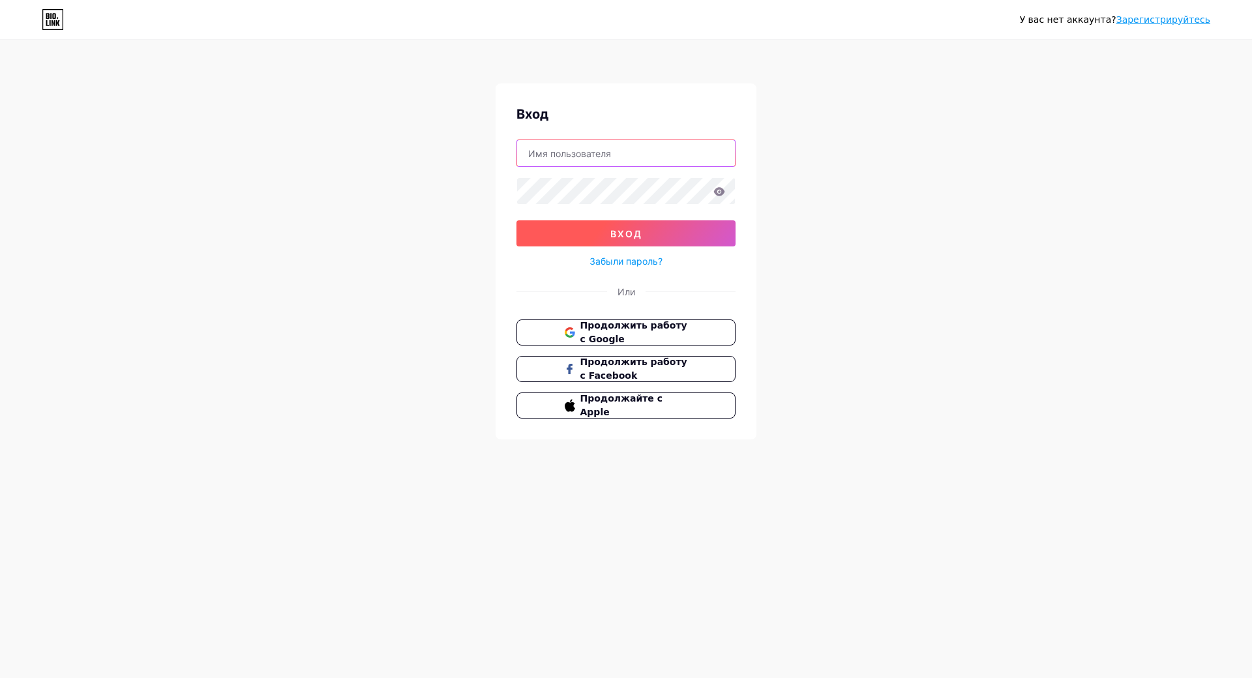
type input "[EMAIL_ADDRESS][DOMAIN_NAME]"
click at [654, 232] on button "вход" at bounding box center [625, 233] width 219 height 26
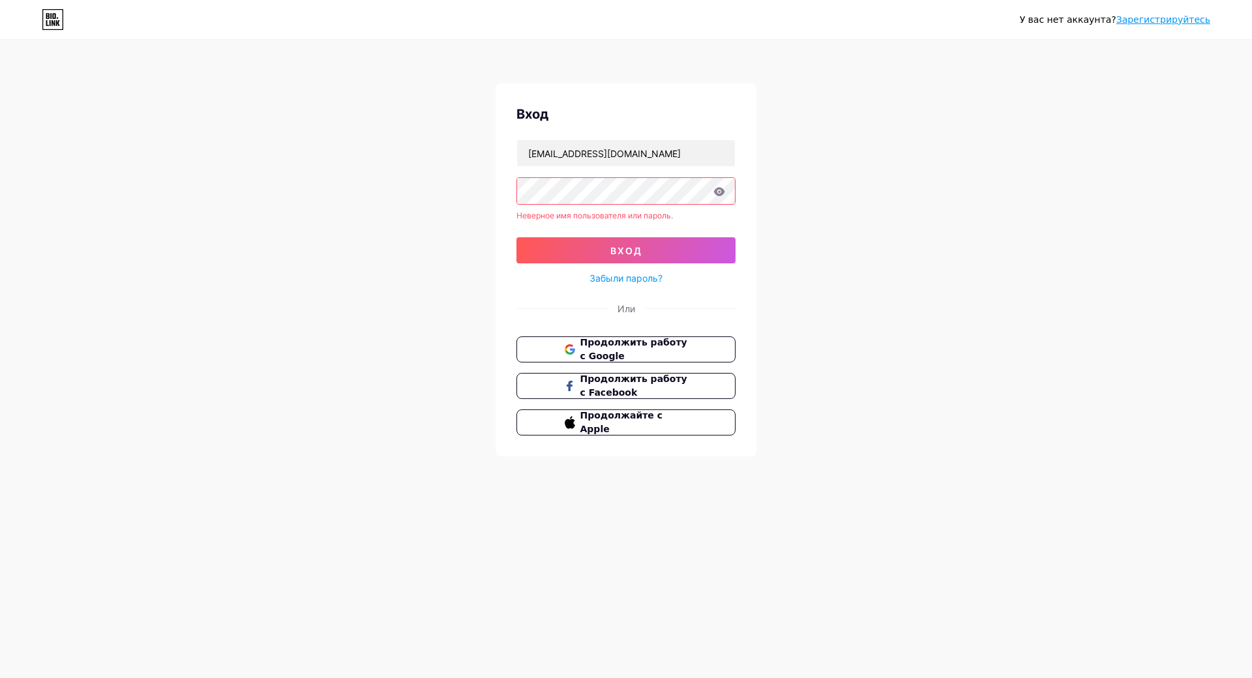
click at [717, 193] on icon at bounding box center [719, 191] width 11 height 8
click at [717, 192] on icon at bounding box center [719, 191] width 11 height 8
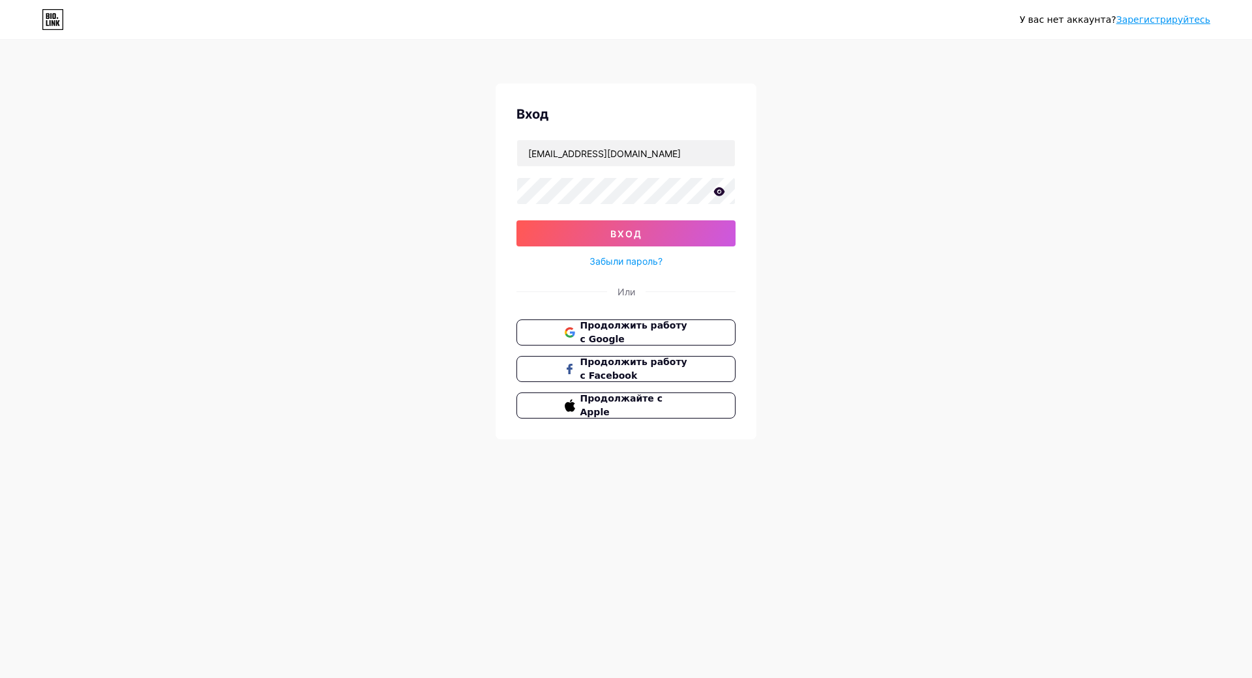
click at [715, 190] on icon at bounding box center [719, 191] width 12 height 9
click at [715, 190] on icon at bounding box center [718, 192] width 13 height 13
click at [668, 224] on button "вход" at bounding box center [625, 233] width 219 height 26
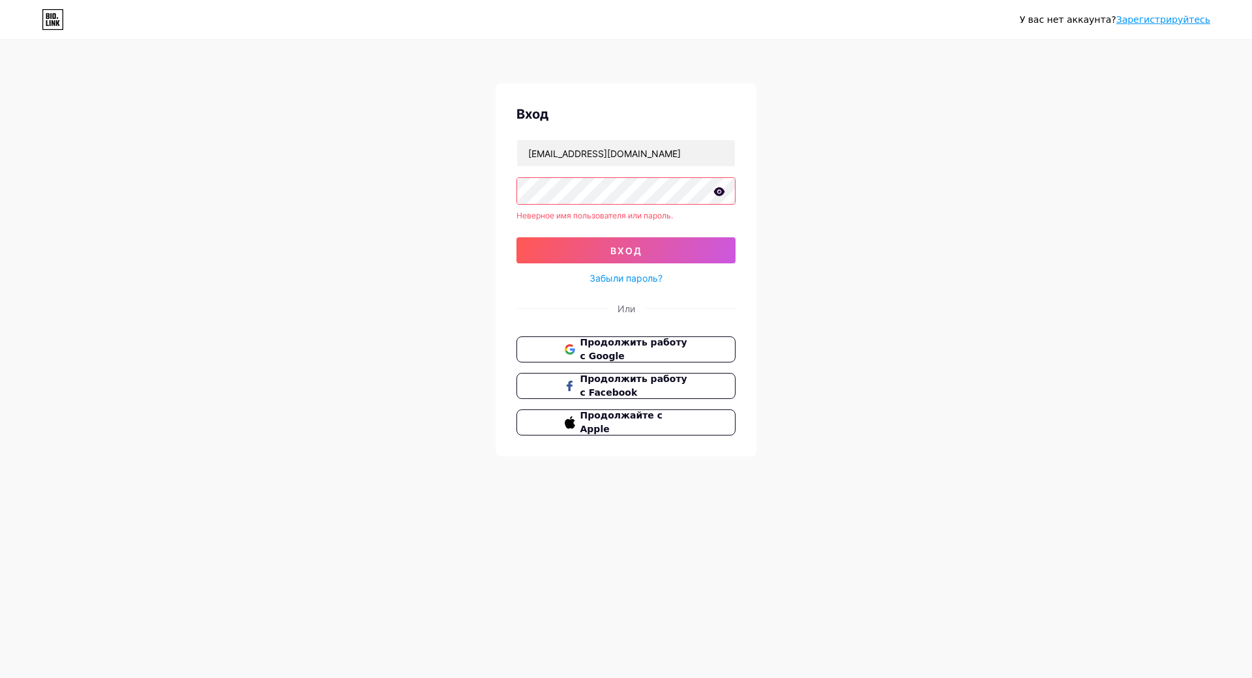
click at [649, 276] on ya-tr-span "Забыли пароль?" at bounding box center [626, 278] width 73 height 11
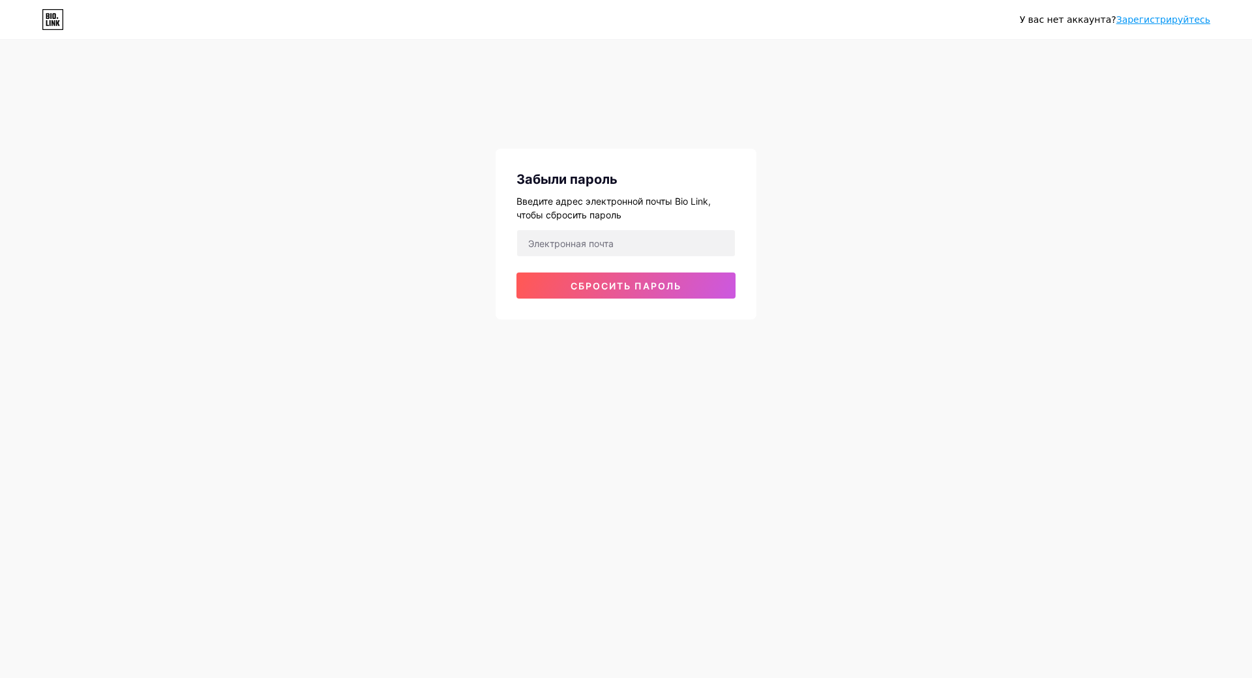
click at [659, 260] on form "Сбросить пароль" at bounding box center [625, 264] width 219 height 69
click at [657, 248] on input "email" at bounding box center [626, 243] width 218 height 26
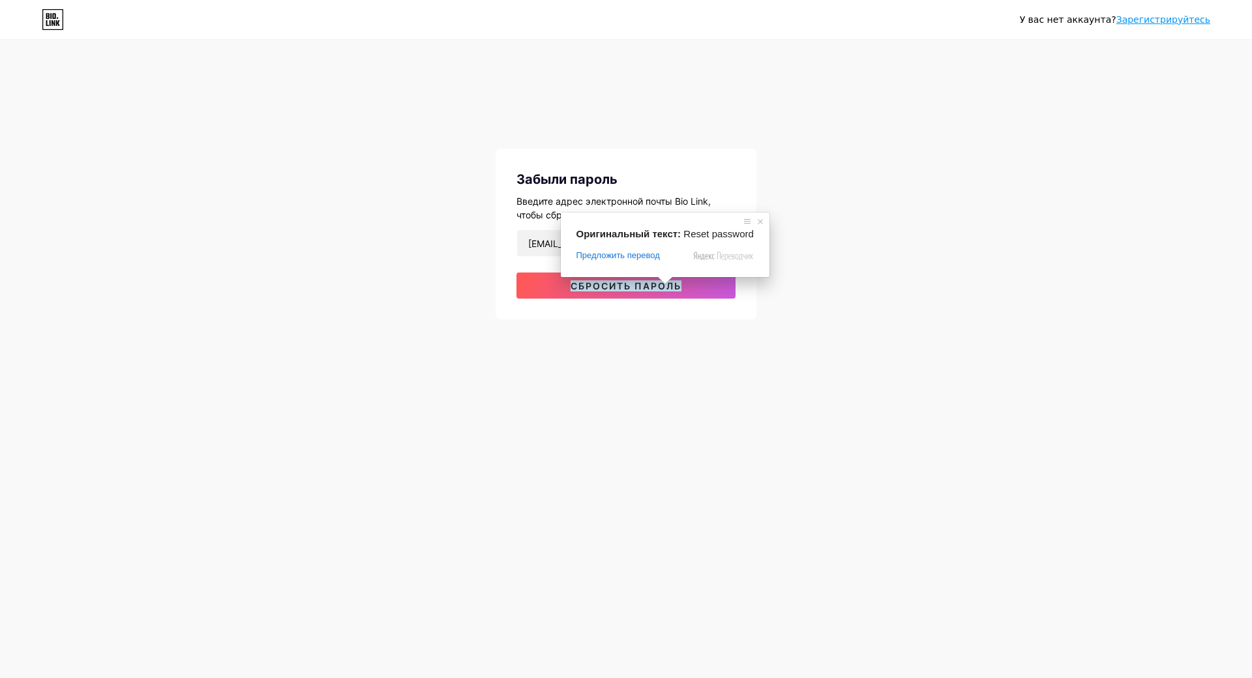
click at [655, 336] on div "У вас нет аккаунта? Зарегистрируйтесь Забыли пароль Введите адрес электронной п…" at bounding box center [626, 180] width 1252 height 361
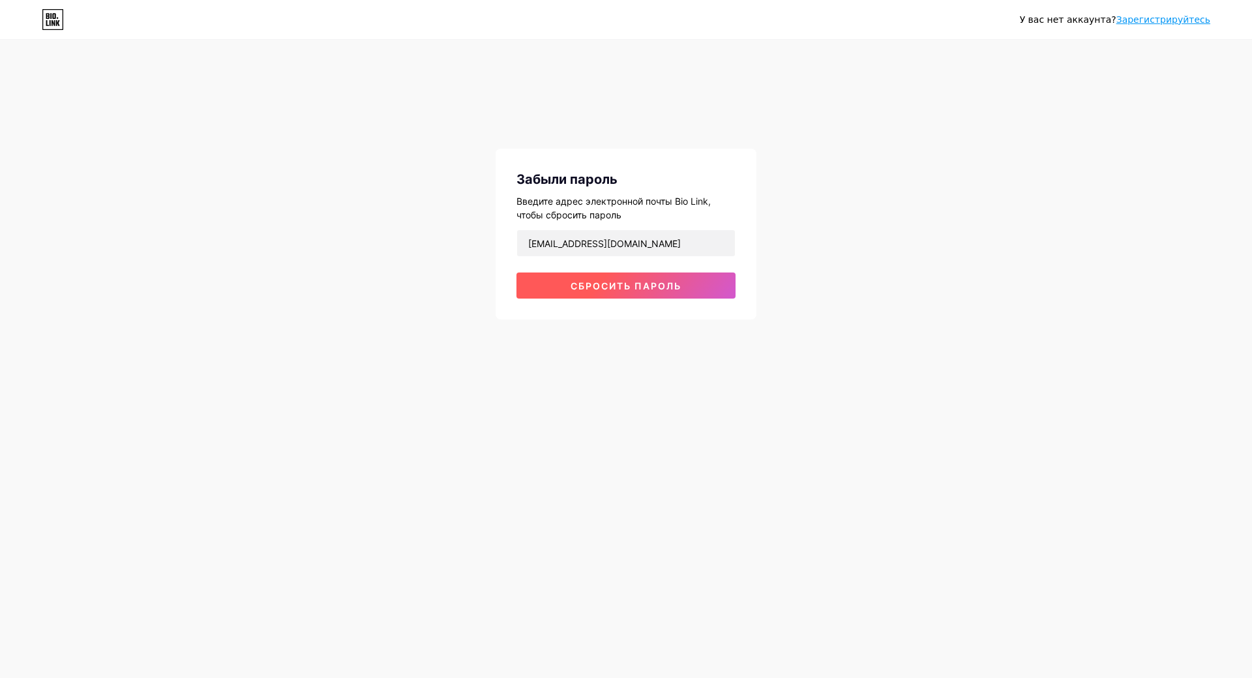
click at [705, 282] on button "Сбросить пароль" at bounding box center [625, 286] width 219 height 26
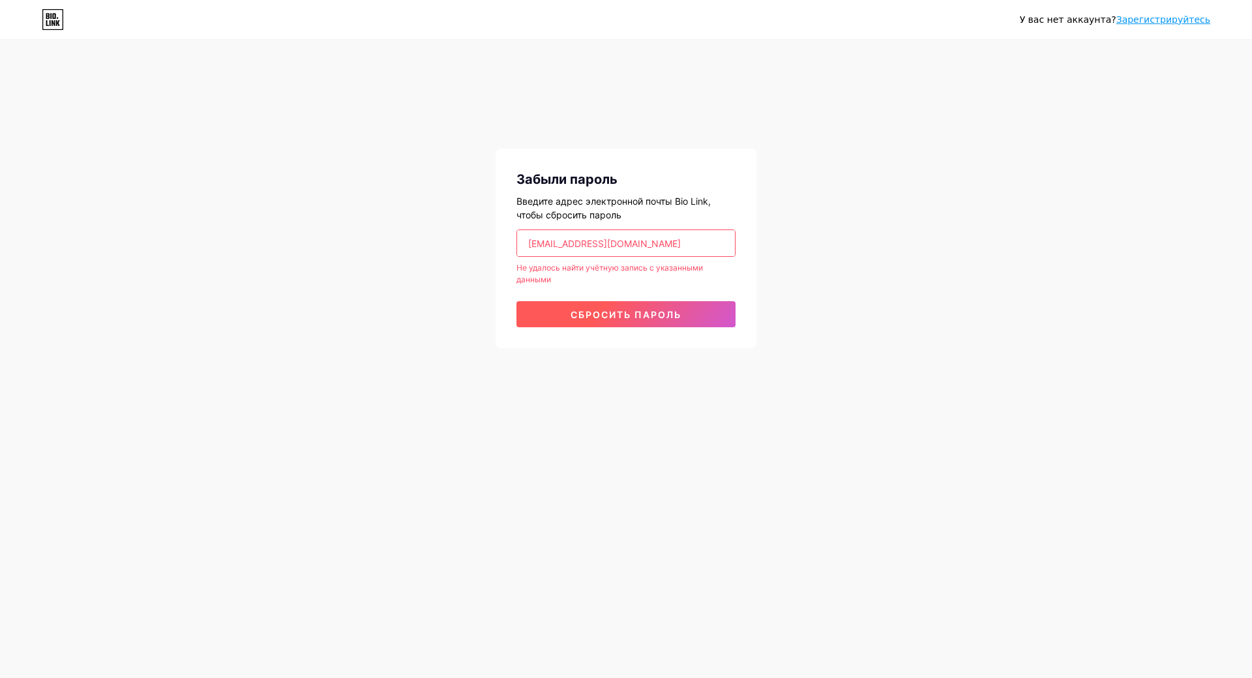
click at [715, 323] on button "Сбросить пароль" at bounding box center [625, 314] width 219 height 26
click at [648, 246] on input "[EMAIL_ADDRESS][DOMAIN_NAME]" at bounding box center [626, 243] width 218 height 26
type input "I"
click at [626, 316] on ya-tr-span "Сбросить пароль" at bounding box center [626, 314] width 111 height 11
click at [717, 320] on button "Сбросить пароль" at bounding box center [625, 314] width 219 height 26
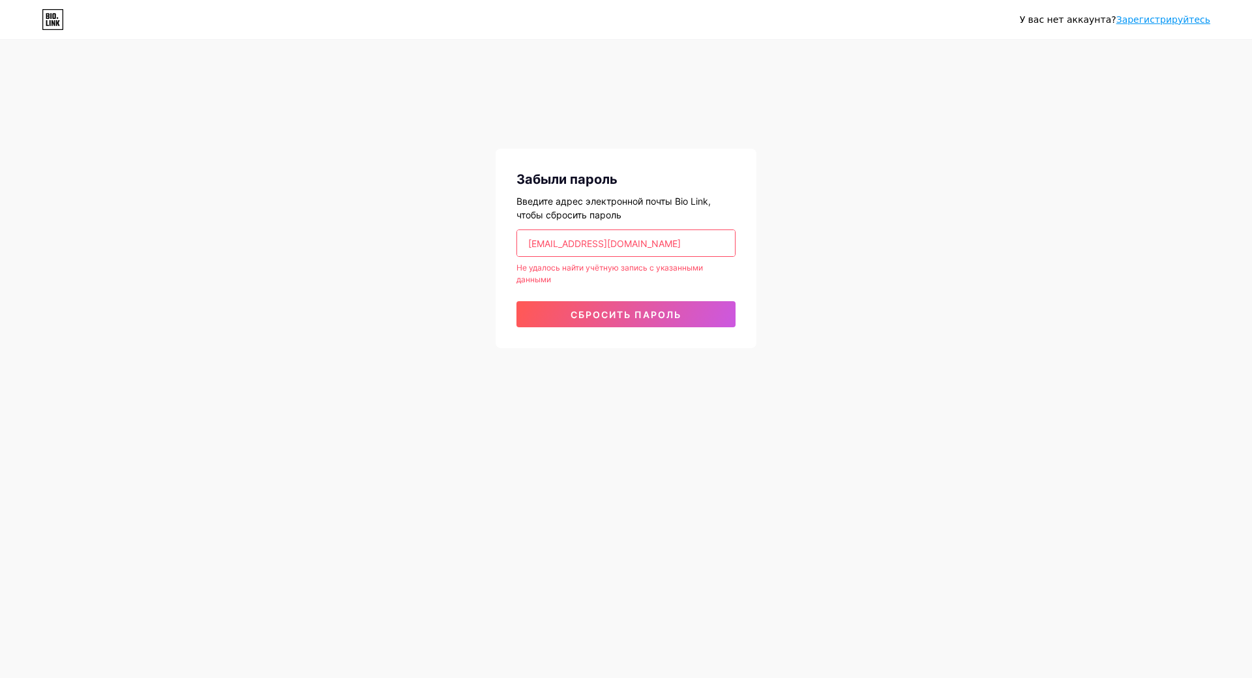
click at [701, 245] on input "sadohinairina7@gmail.com" at bounding box center [626, 243] width 218 height 26
type input "sadohinairina7@gmail.com"
click at [703, 308] on button "Сбросить пароль" at bounding box center [625, 314] width 219 height 26
click at [701, 316] on button "Сбросить пароль" at bounding box center [625, 314] width 219 height 26
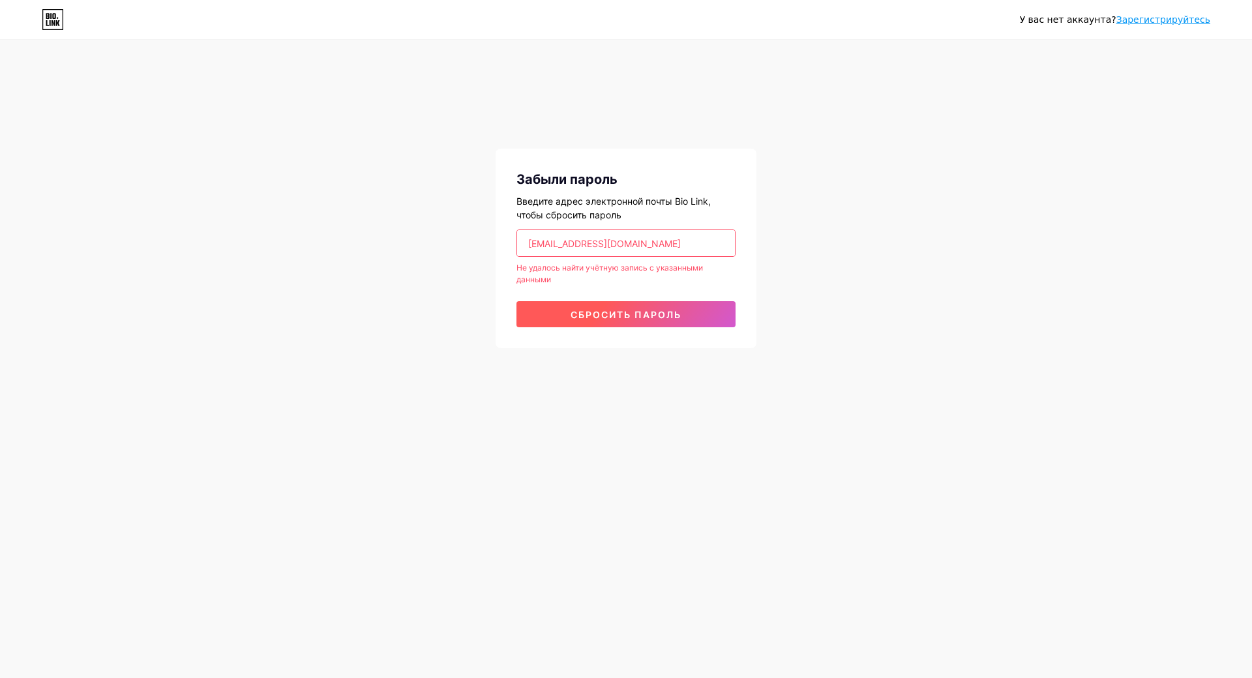
click at [701, 316] on button "Сбросить пароль" at bounding box center [625, 314] width 219 height 26
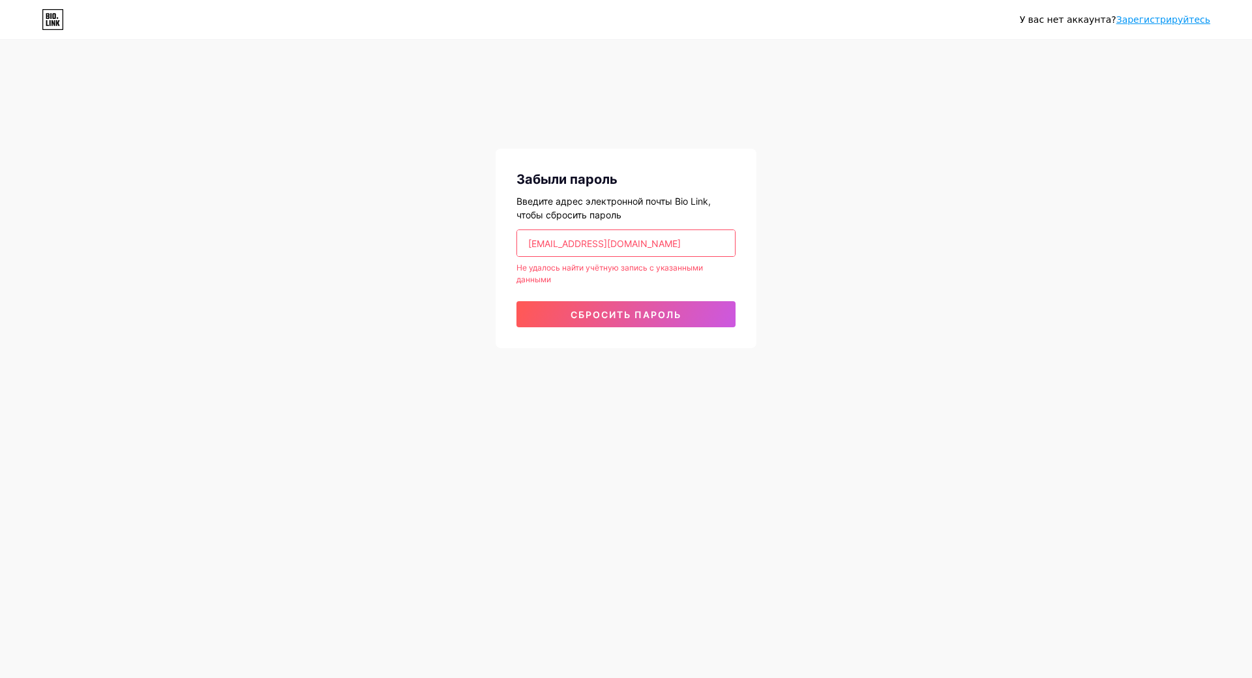
click at [1180, 23] on ya-tr-span "Зарегистрируйтесь" at bounding box center [1163, 19] width 94 height 10
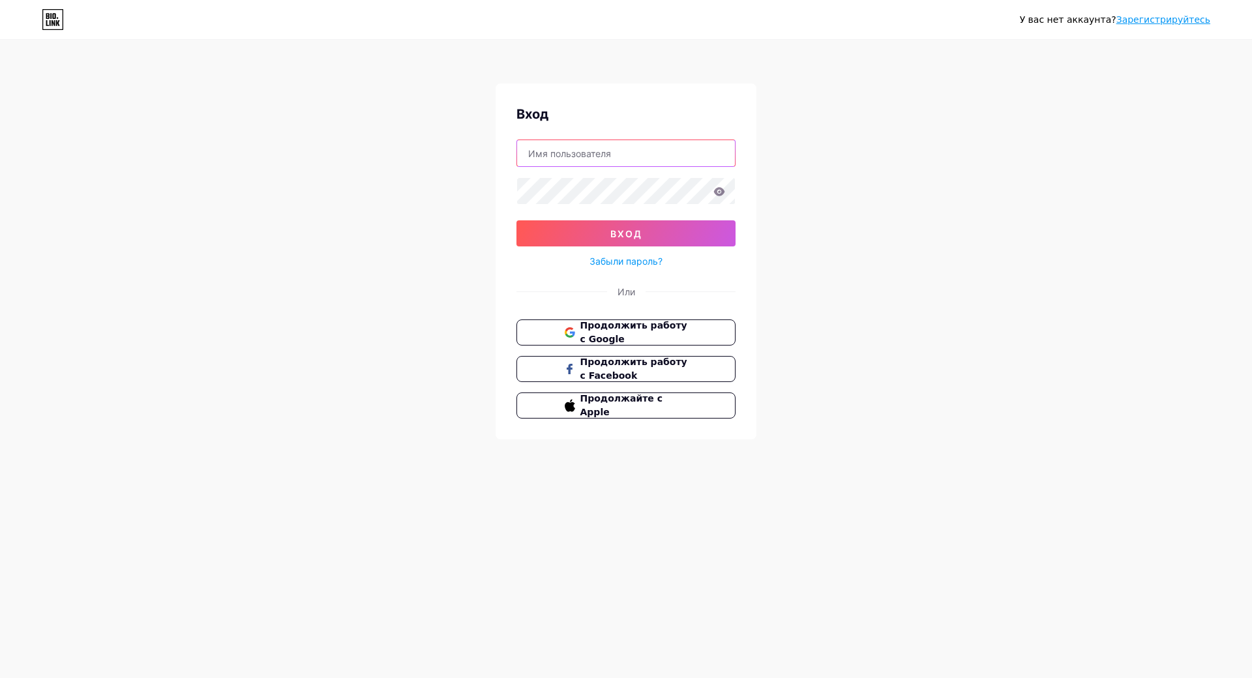
type input "[EMAIL_ADDRESS][DOMAIN_NAME]"
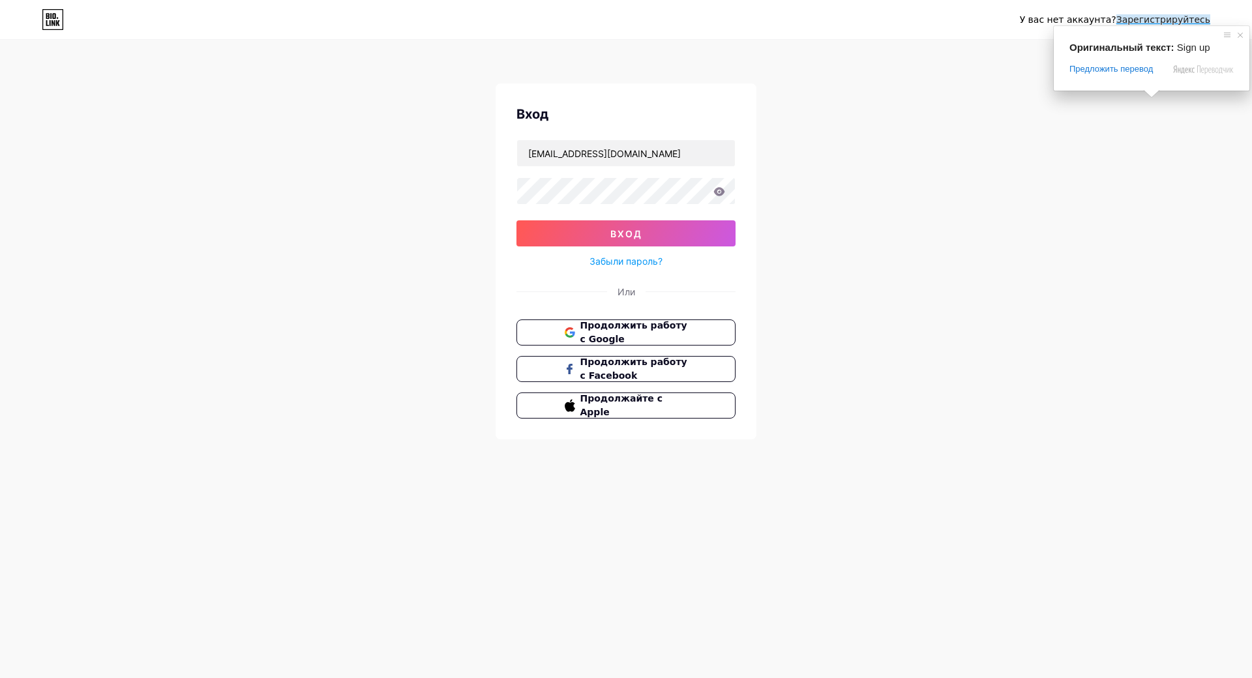
click at [1184, 20] on ya-tr-span "Зарегистрируйтесь" at bounding box center [1163, 19] width 94 height 10
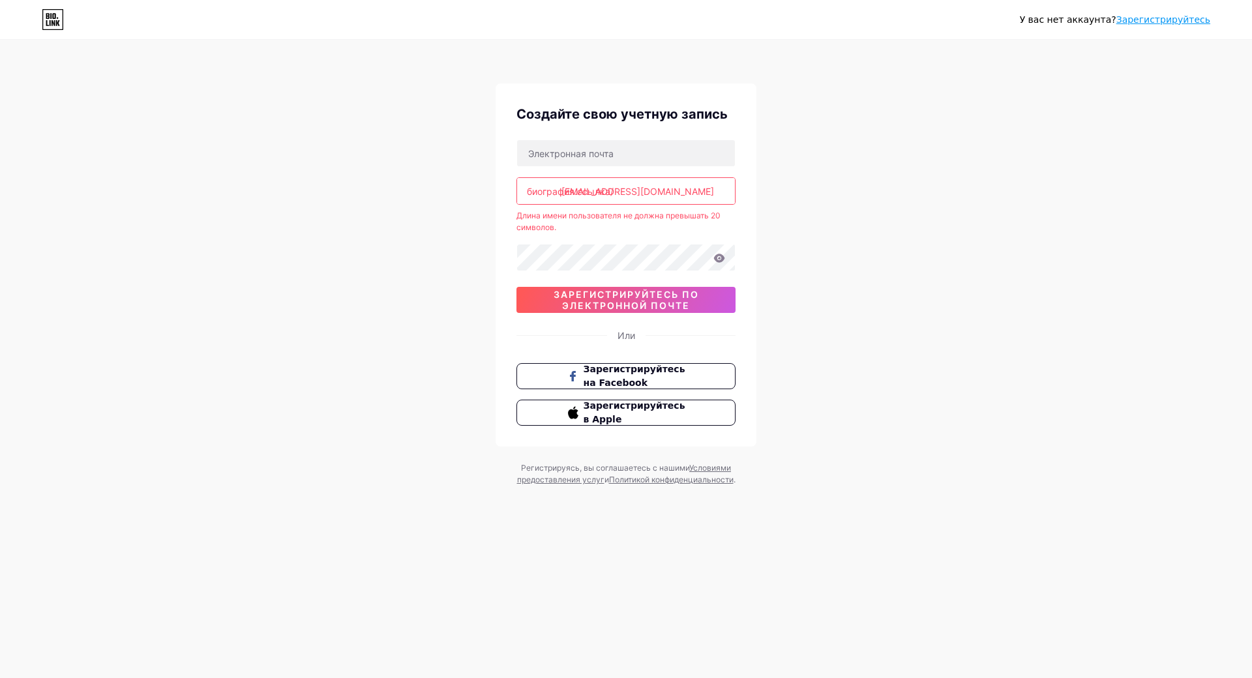
click at [702, 191] on input "[EMAIL_ADDRESS][DOMAIN_NAME]" at bounding box center [626, 191] width 218 height 26
type input "i"
click at [770, 245] on div "У вас нет аккаунта? Зарегистрируйтесь Создайте свою учетную запись биография.сс…" at bounding box center [626, 264] width 1252 height 528
click at [549, 155] on input "text" at bounding box center [626, 153] width 218 height 26
type input "sadohinairina7@gmail.com"
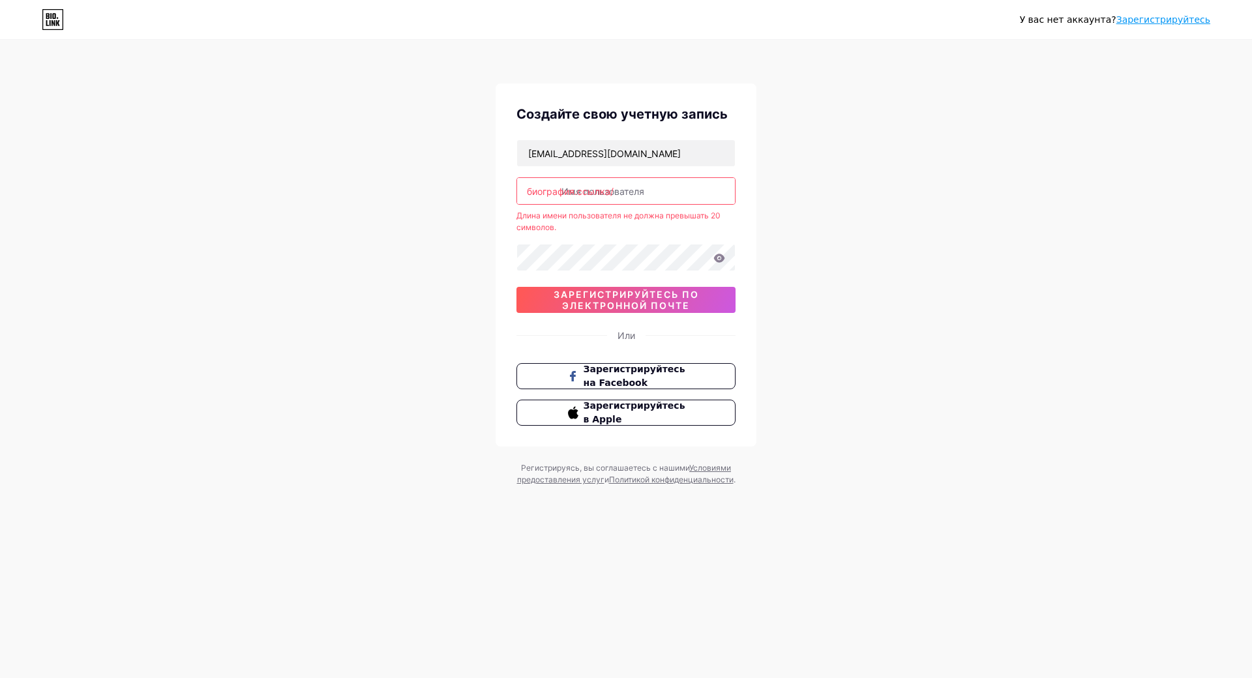
click at [601, 187] on ya-tr-span "биография.ссылка/" at bounding box center [570, 191] width 87 height 11
click at [625, 193] on input "text" at bounding box center [626, 191] width 218 height 26
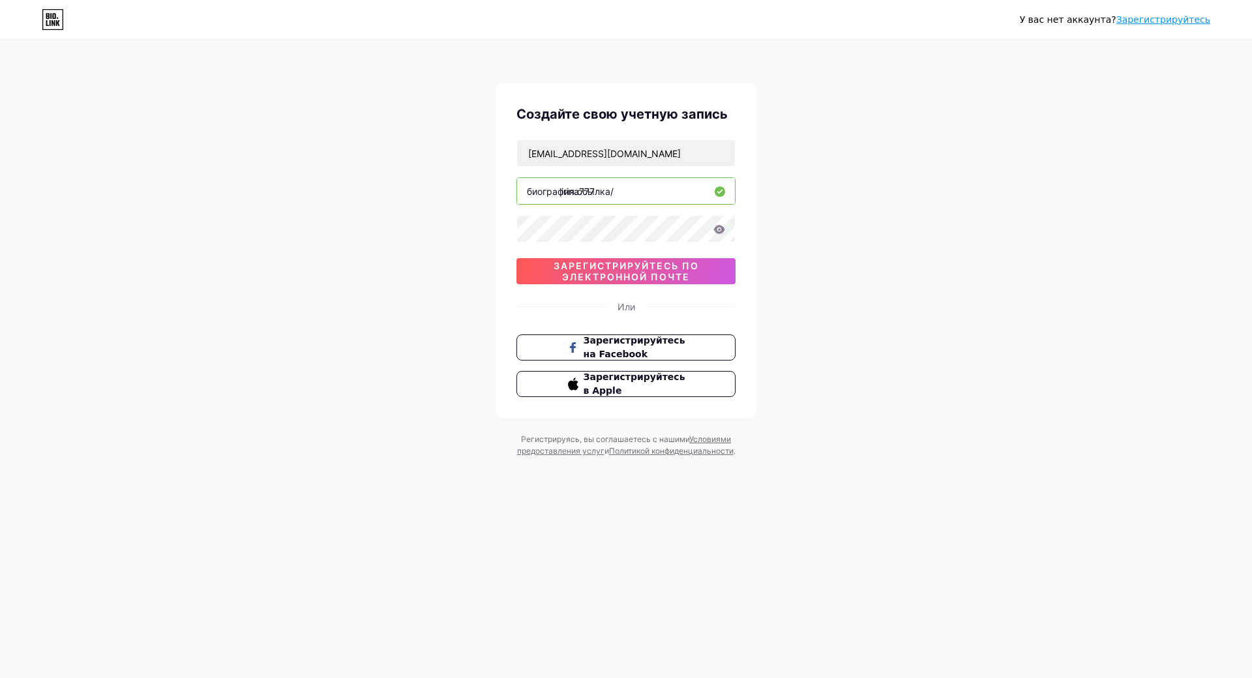
type input "irina777"
click at [720, 233] on icon at bounding box center [719, 229] width 11 height 8
click at [722, 227] on icon at bounding box center [719, 229] width 11 height 8
click at [720, 230] on icon at bounding box center [719, 229] width 11 height 8
click at [811, 255] on div "У вас нет аккаунта? Зарегистрируйтесь Создайте свою учетную запись sadohinairin…" at bounding box center [626, 249] width 1252 height 499
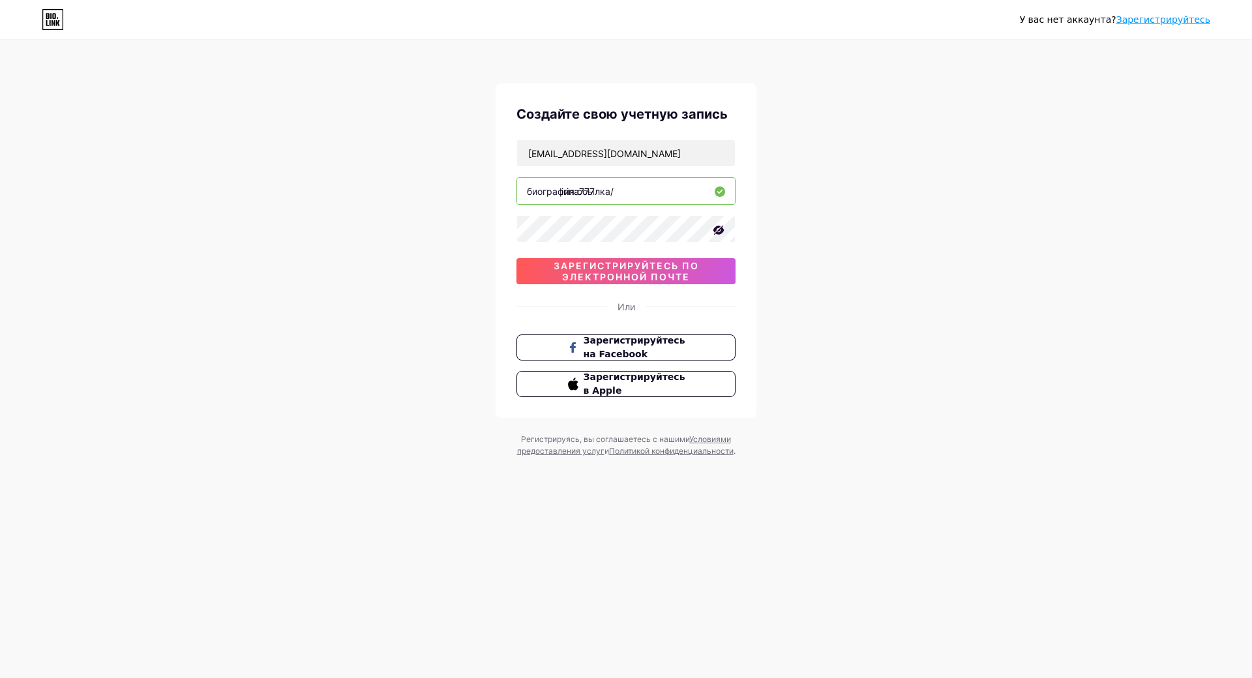
click at [846, 293] on div "У вас нет аккаунта? Зарегистрируйтесь Создайте свою учетную запись sadohinairin…" at bounding box center [626, 249] width 1252 height 499
click at [666, 273] on ya-tr-span "зарегистрируйтесь по электронной почте" at bounding box center [626, 271] width 145 height 22
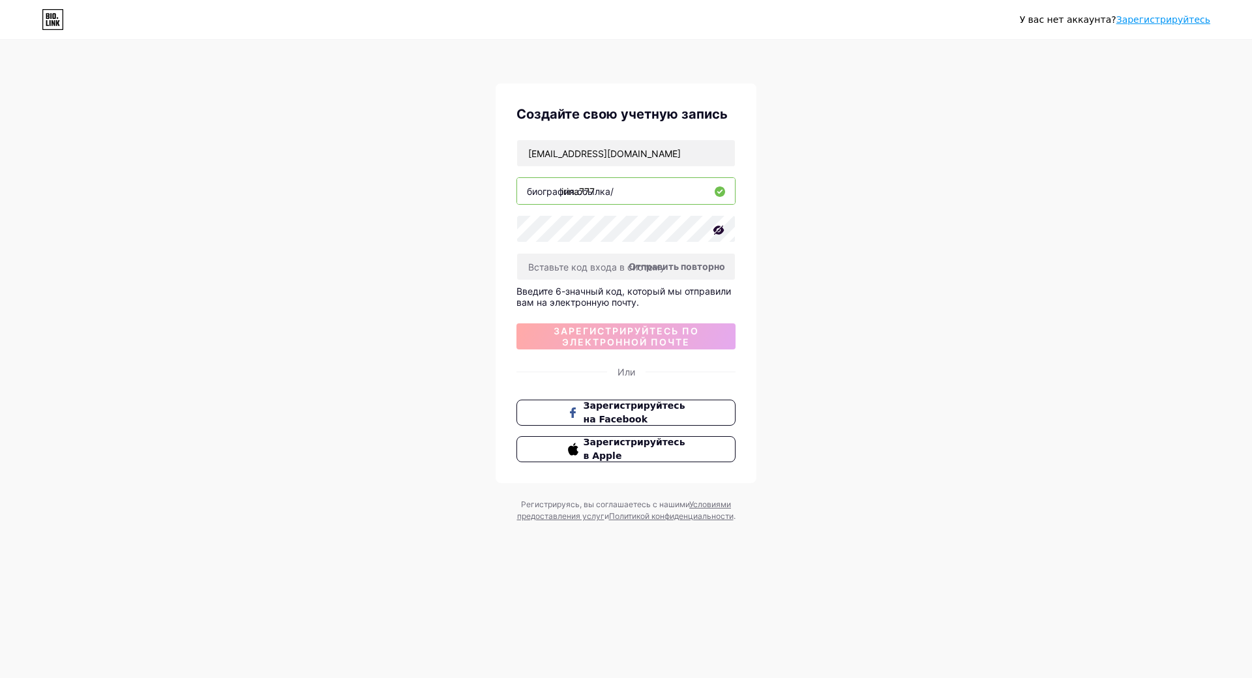
click at [678, 264] on span at bounding box center [669, 260] width 17 height 8
click at [767, 201] on span at bounding box center [764, 202] width 13 height 13
click at [676, 271] on ya-tr-span "Отправить повторно" at bounding box center [677, 266] width 97 height 11
click at [594, 267] on input "text" at bounding box center [626, 267] width 218 height 26
